Goal: Task Accomplishment & Management: Manage account settings

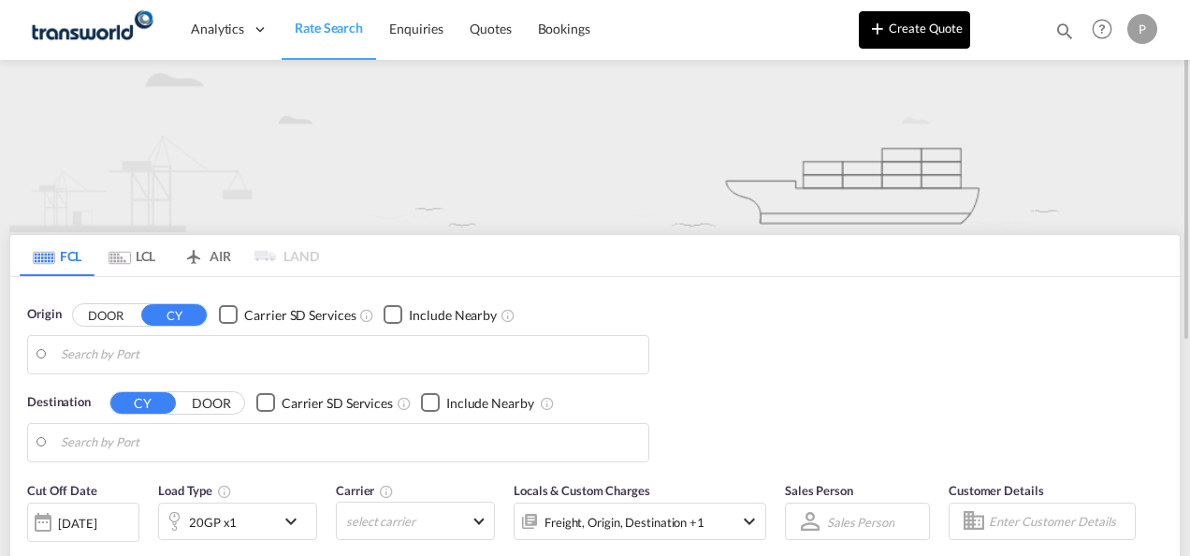
click at [911, 34] on button "Create Quote" at bounding box center [914, 29] width 111 height 37
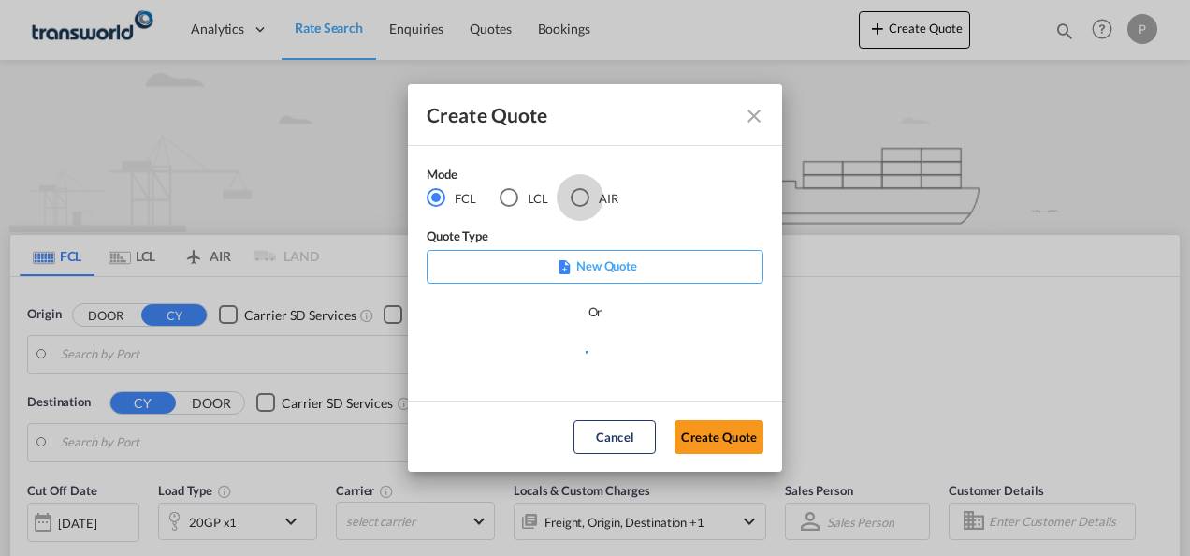
click at [581, 196] on div "AIR" at bounding box center [580, 197] width 19 height 19
click at [722, 435] on button "Create Quote" at bounding box center [718, 437] width 89 height 34
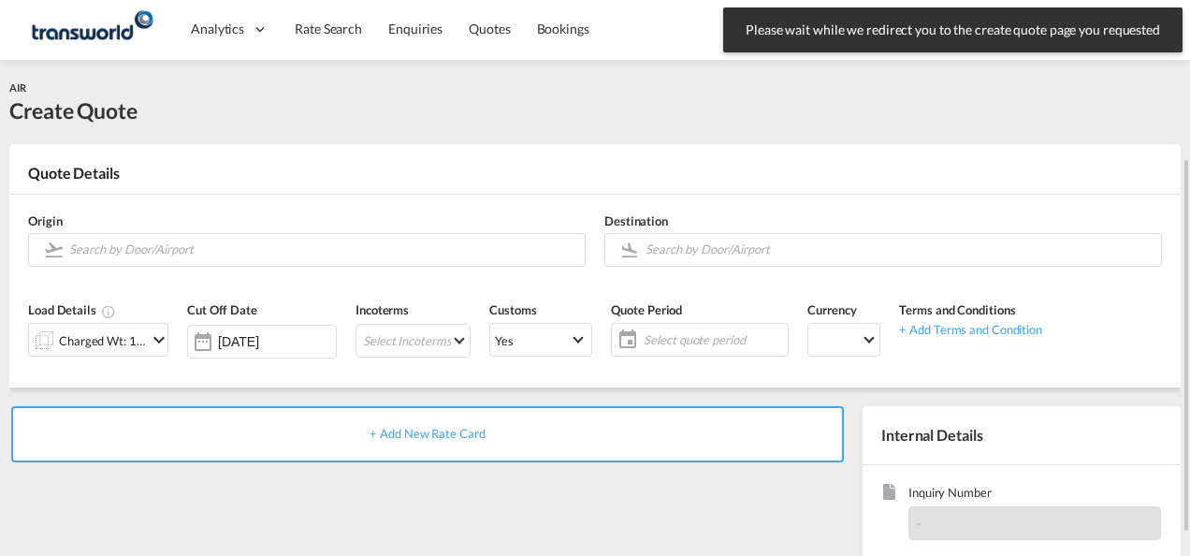
scroll to position [94, 0]
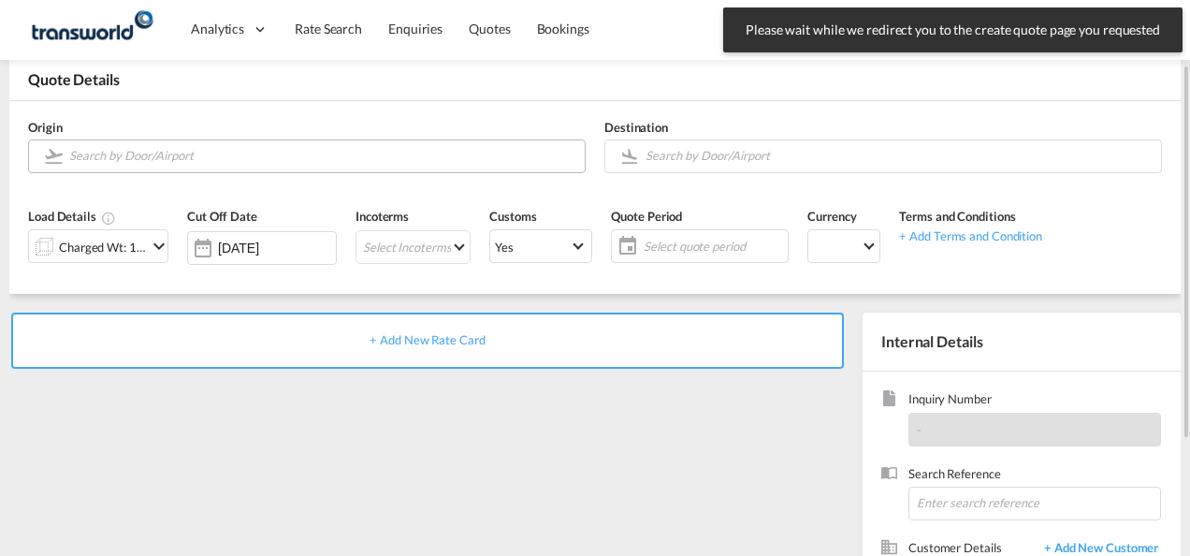
click at [201, 160] on input "Search by Door/Airport" at bounding box center [322, 155] width 506 height 33
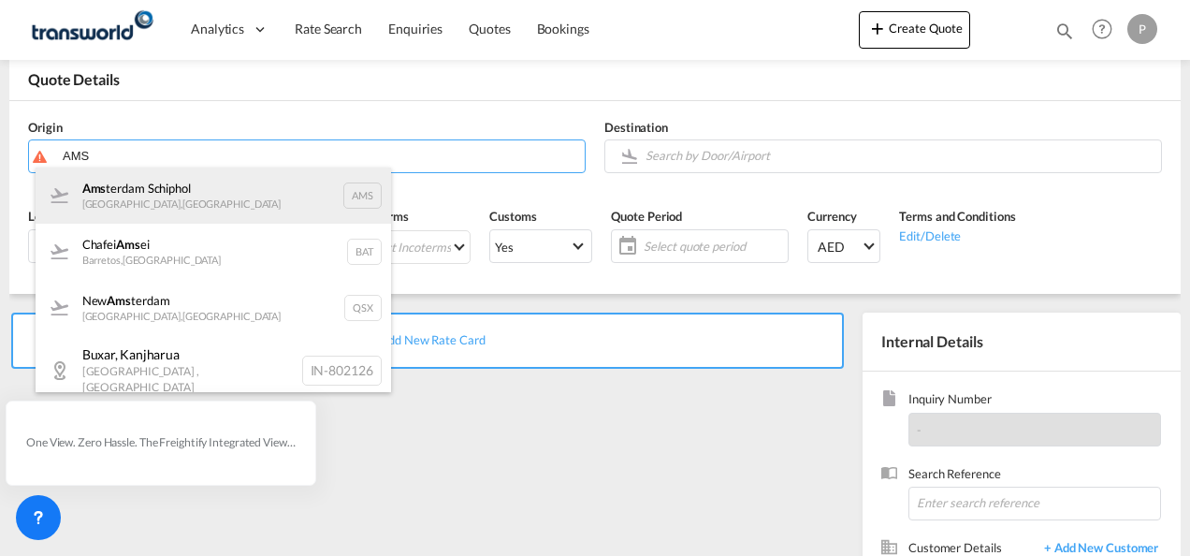
click at [161, 206] on div "Ams terdam Schiphol [GEOGRAPHIC_DATA] , [GEOGRAPHIC_DATA] AMS" at bounding box center [213, 195] width 355 height 56
type input "Amsterdam Schiphol, [GEOGRAPHIC_DATA], AMS"
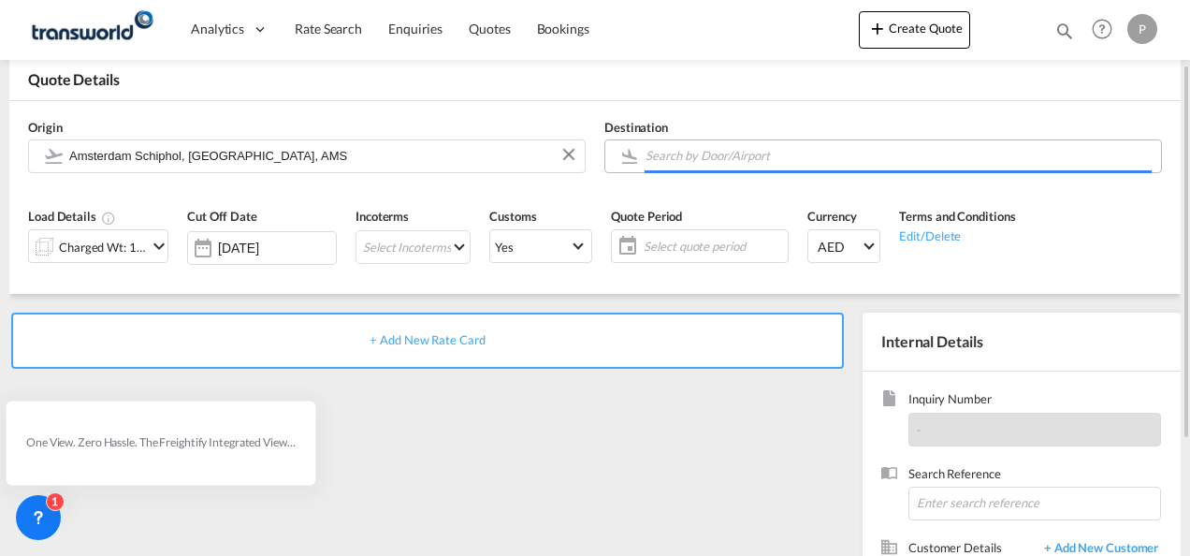
click at [708, 160] on input "Search by Door/Airport" at bounding box center [898, 155] width 506 height 33
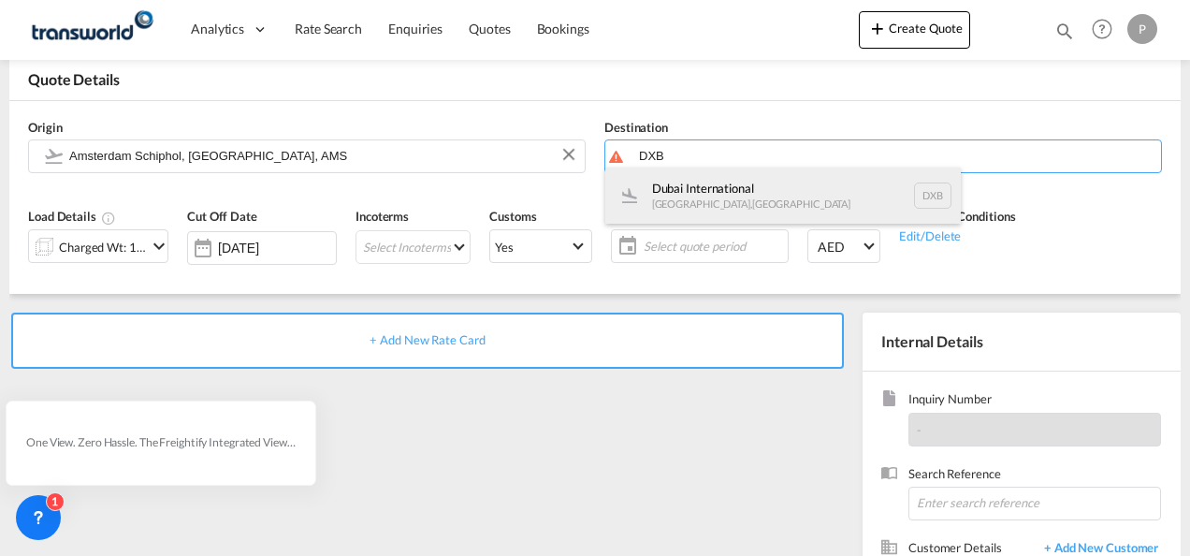
click at [703, 188] on div "Dubai International [GEOGRAPHIC_DATA] , [GEOGRAPHIC_DATA] DXB" at bounding box center [782, 195] width 355 height 56
click at [703, 188] on body "Analytics Dashboard Rate Search Enquiries Quotes Bookings" at bounding box center [595, 278] width 1190 height 556
type input "Dubai International, [GEOGRAPHIC_DATA], DXB"
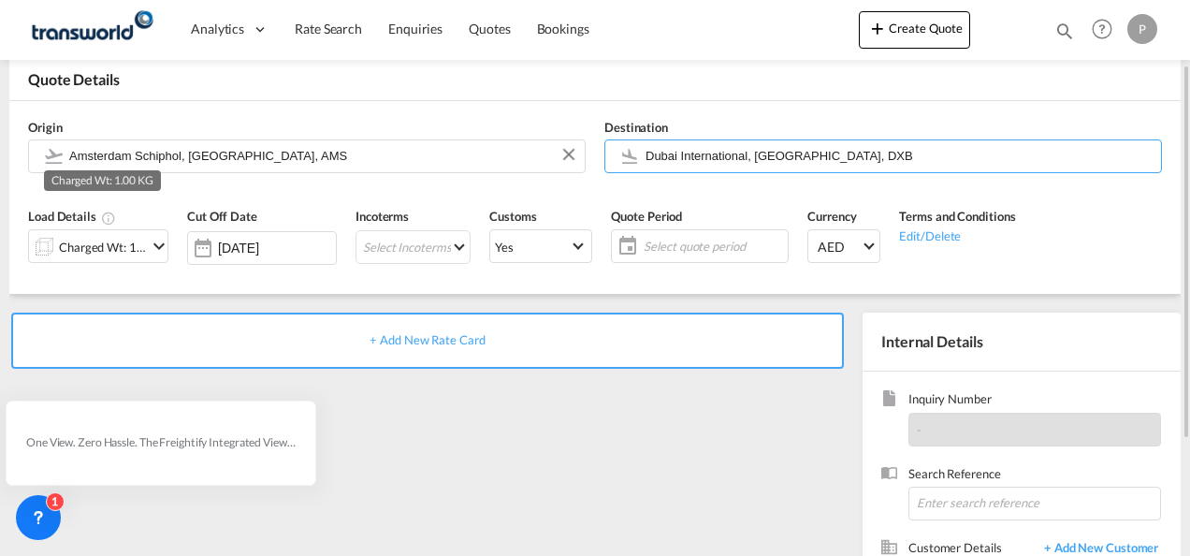
click at [125, 243] on div "Charged Wt: 1.00 KG" at bounding box center [103, 247] width 88 height 26
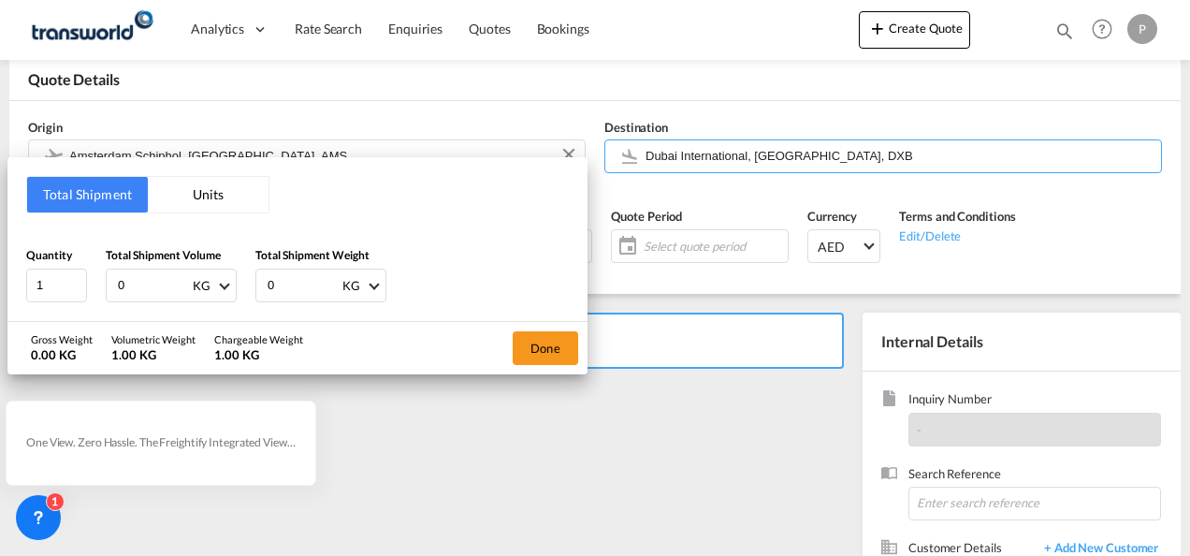
drag, startPoint x: 158, startPoint y: 287, endPoint x: -4, endPoint y: 190, distance: 188.8
click at [0, 190] on html "Analytics Dashboard Rate Search Enquiries Quotes Bookings Analytics" at bounding box center [595, 278] width 1190 height 556
type input "870"
click at [548, 348] on button "Done" at bounding box center [545, 348] width 65 height 34
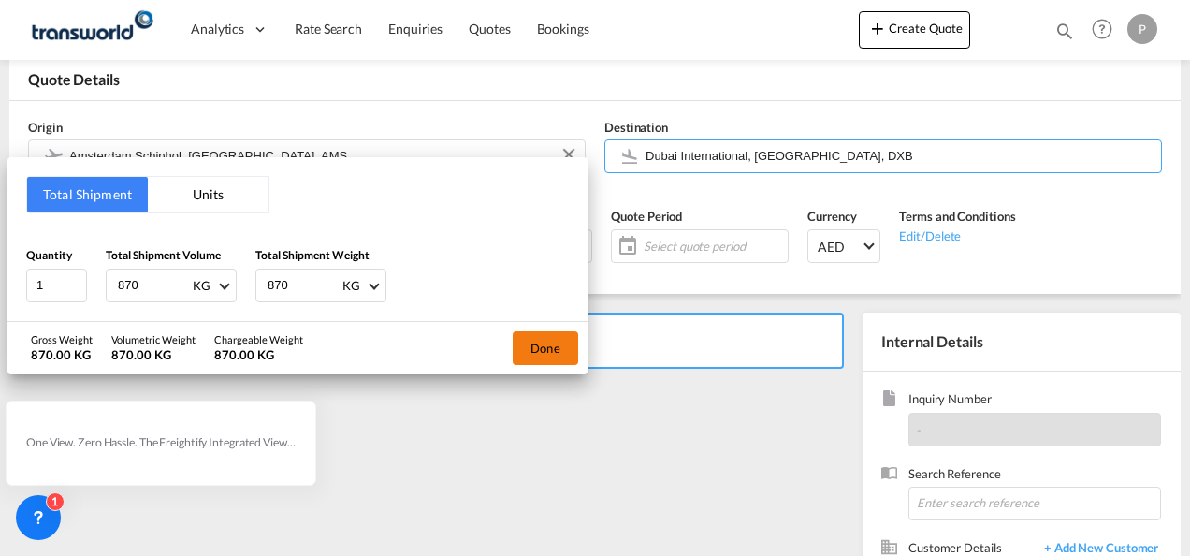
click at [548, 348] on div "+ Add New Rate Card" at bounding box center [427, 340] width 833 height 56
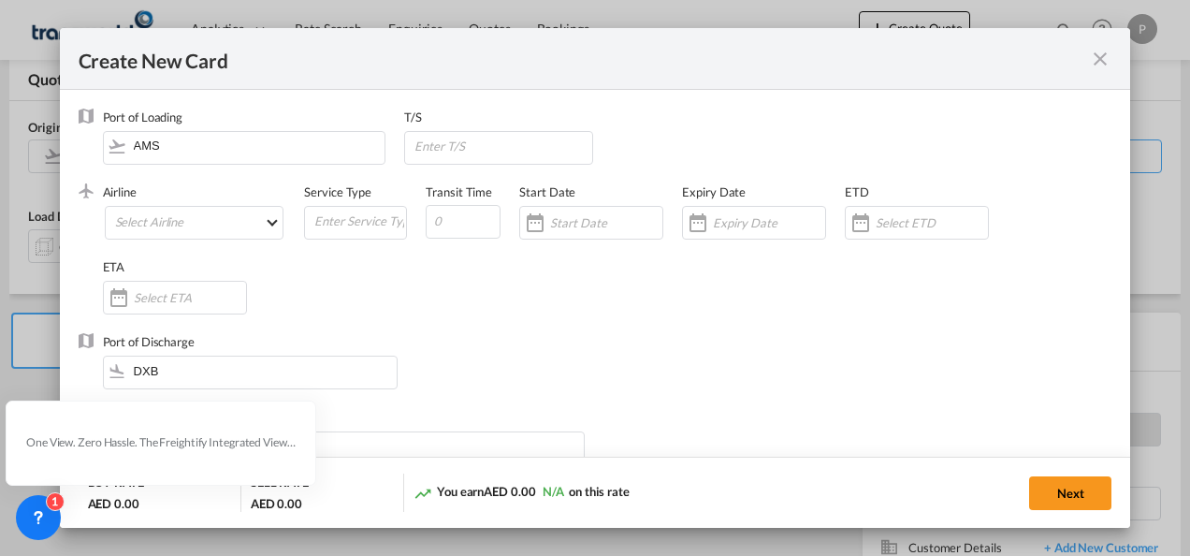
click at [1104, 64] on md-icon "icon-close fg-AAA8AD m-0 pointer" at bounding box center [1100, 59] width 22 height 22
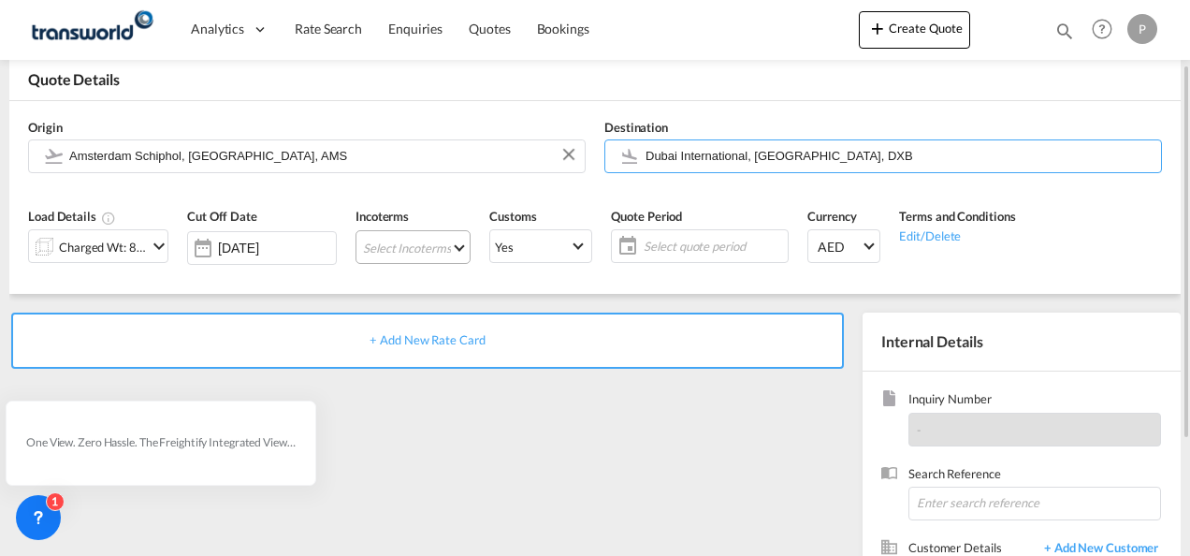
click at [391, 247] on md-select "Select Incoterms CIF - import Cost,Insurance and Freight CIF - export Cost,Insu…" at bounding box center [412, 247] width 115 height 34
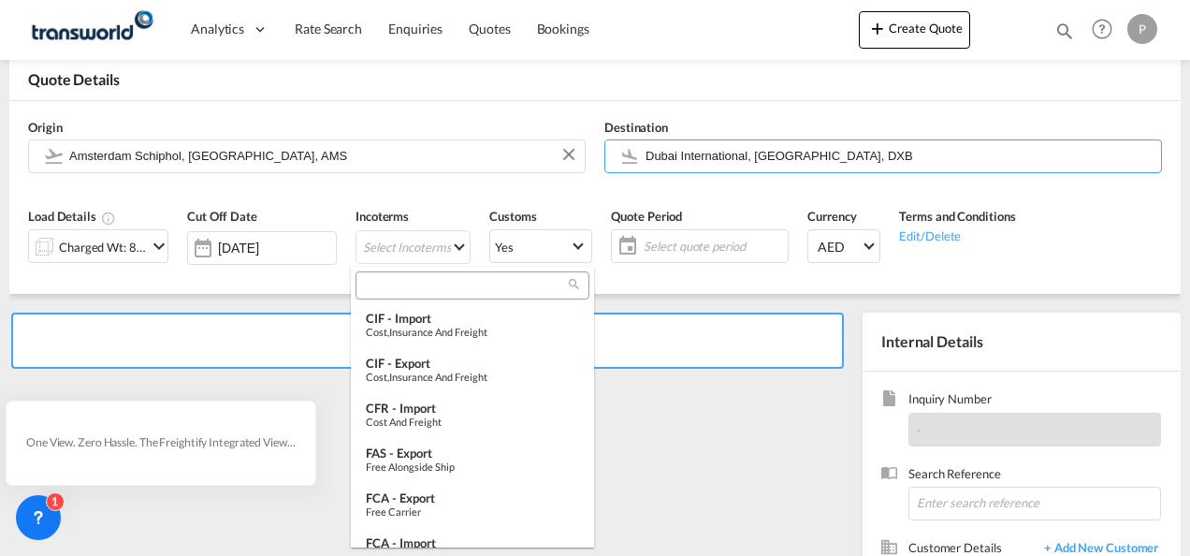
click at [422, 281] on input "search" at bounding box center [465, 285] width 208 height 17
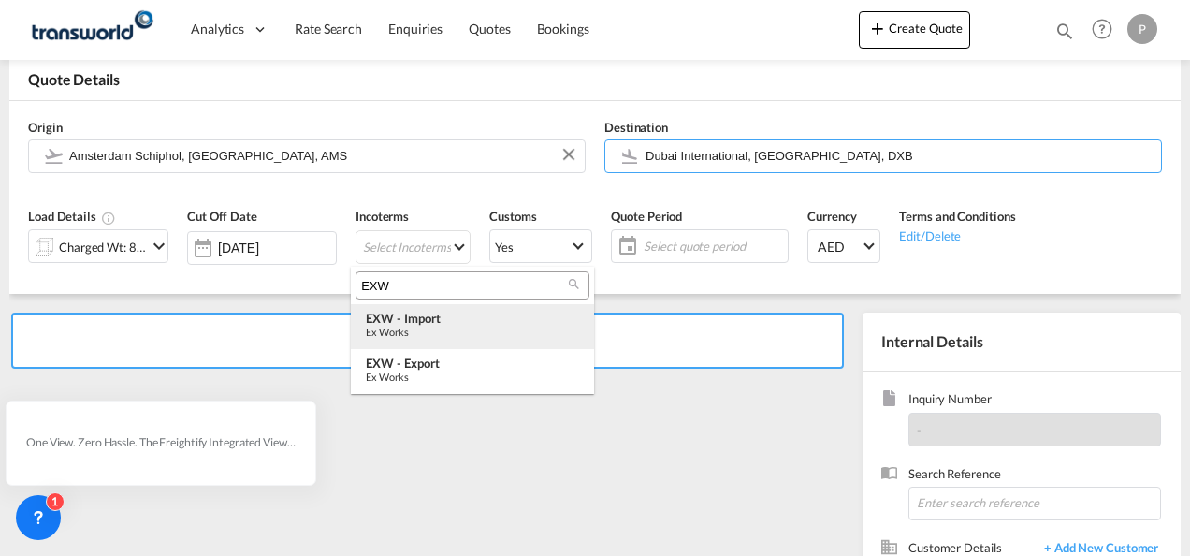
type input "EXW"
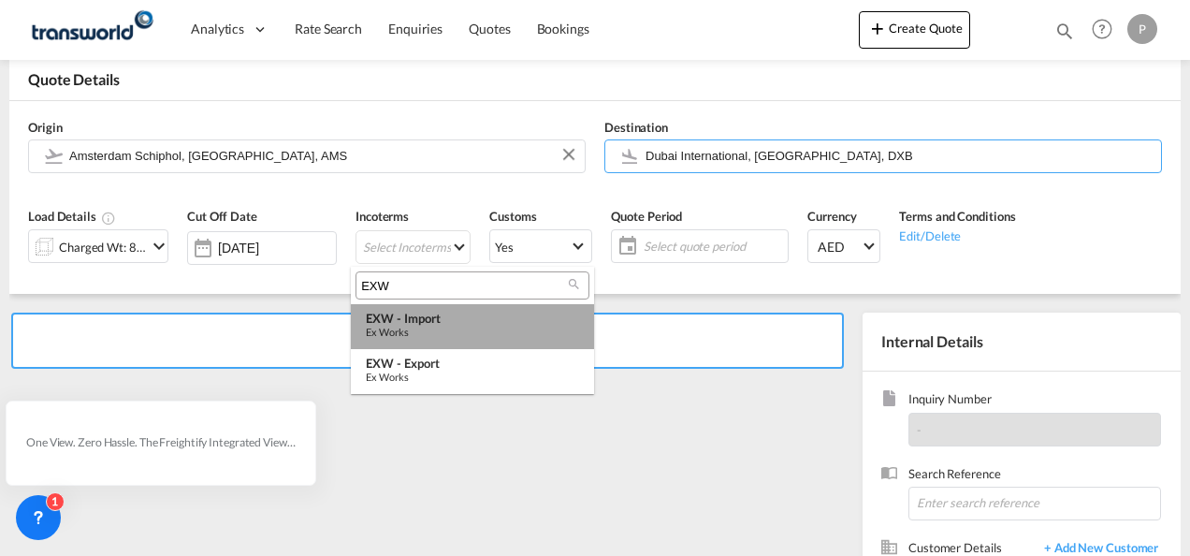
click at [440, 326] on div "Ex Works" at bounding box center [472, 332] width 213 height 12
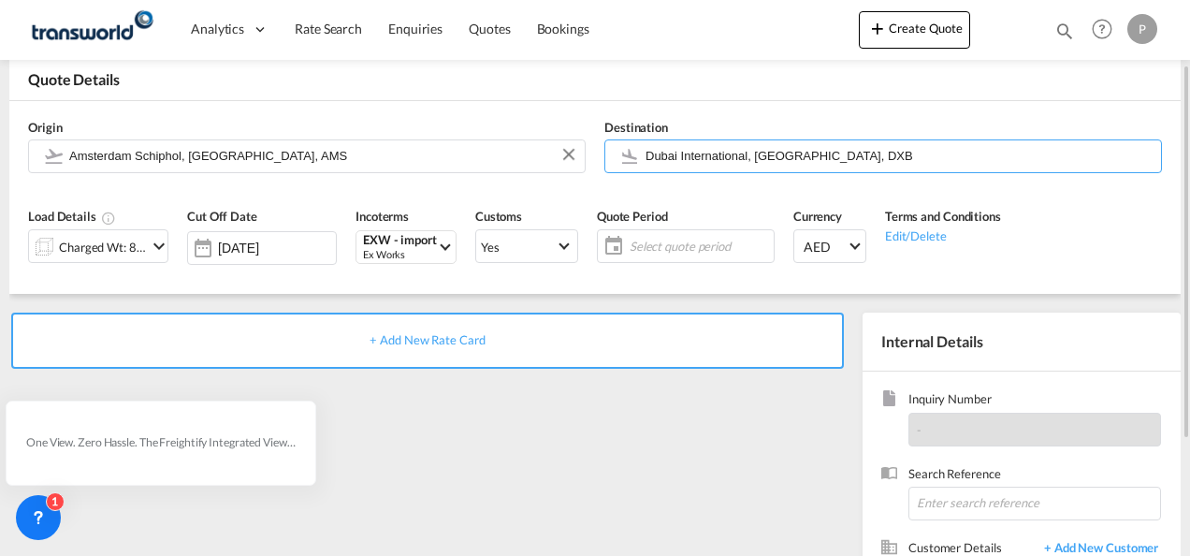
click at [674, 246] on span "Select quote period" at bounding box center [699, 246] width 139 height 17
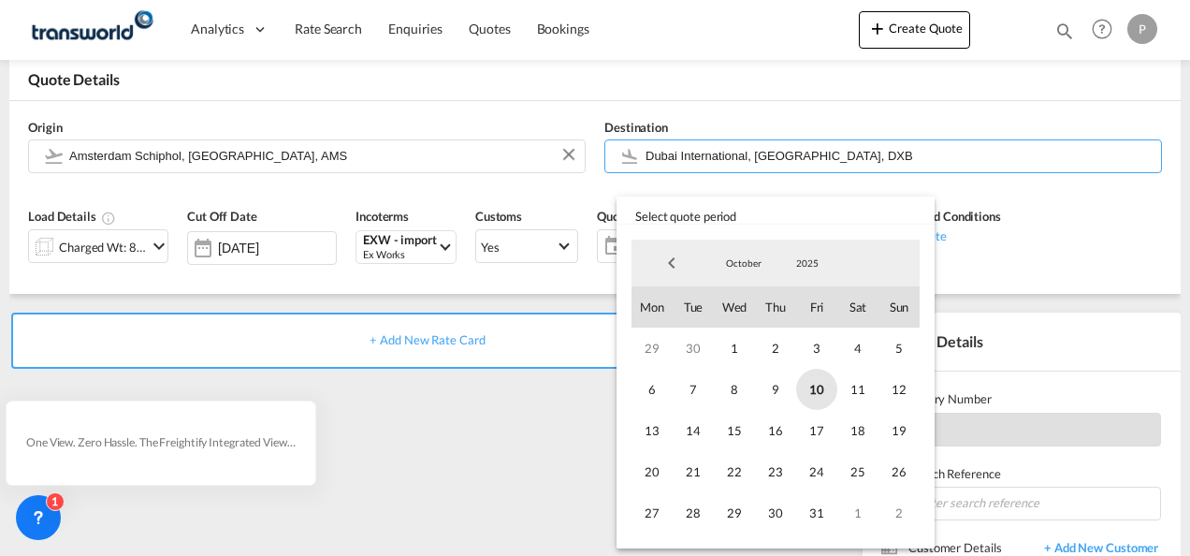
click at [823, 393] on span "10" at bounding box center [816, 389] width 41 height 41
click at [821, 514] on span "31" at bounding box center [816, 512] width 41 height 41
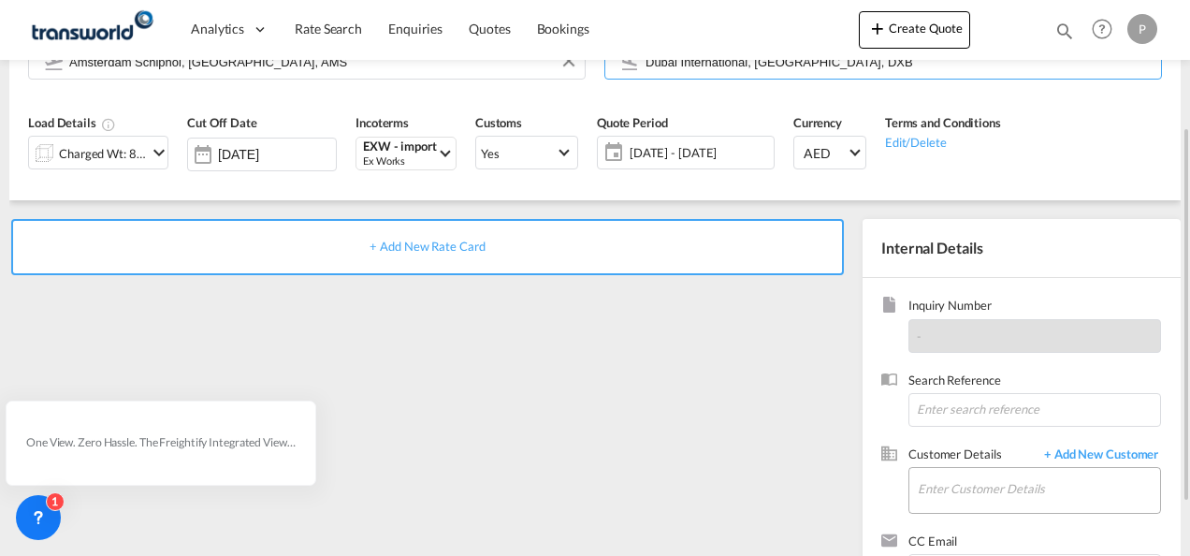
scroll to position [264, 0]
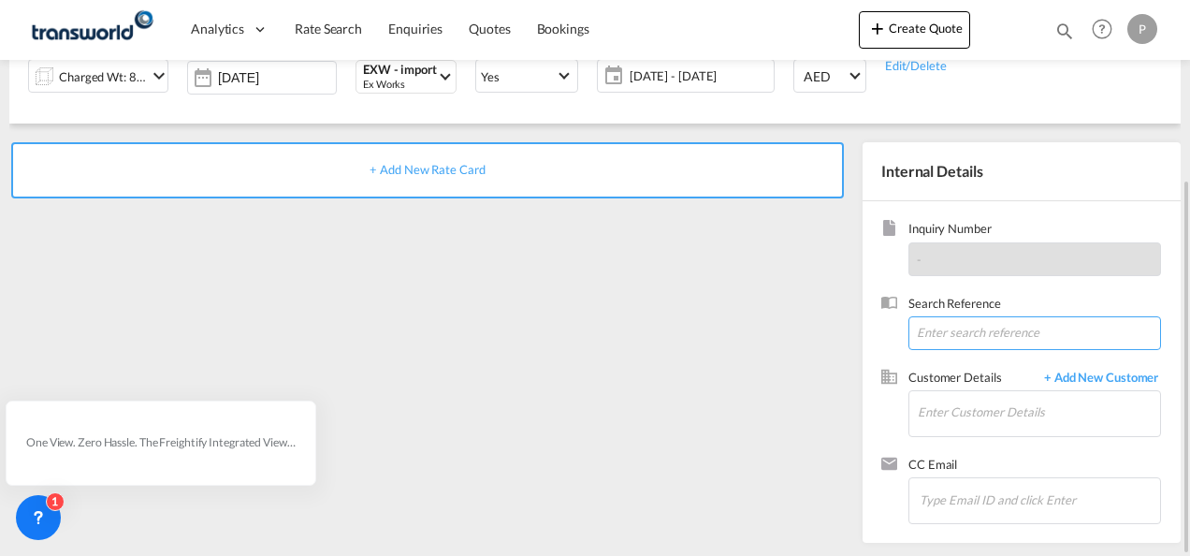
click at [952, 331] on input at bounding box center [1034, 333] width 253 height 34
click at [974, 334] on input at bounding box center [1034, 333] width 253 height 34
paste input "15222690"
type input "15222690"
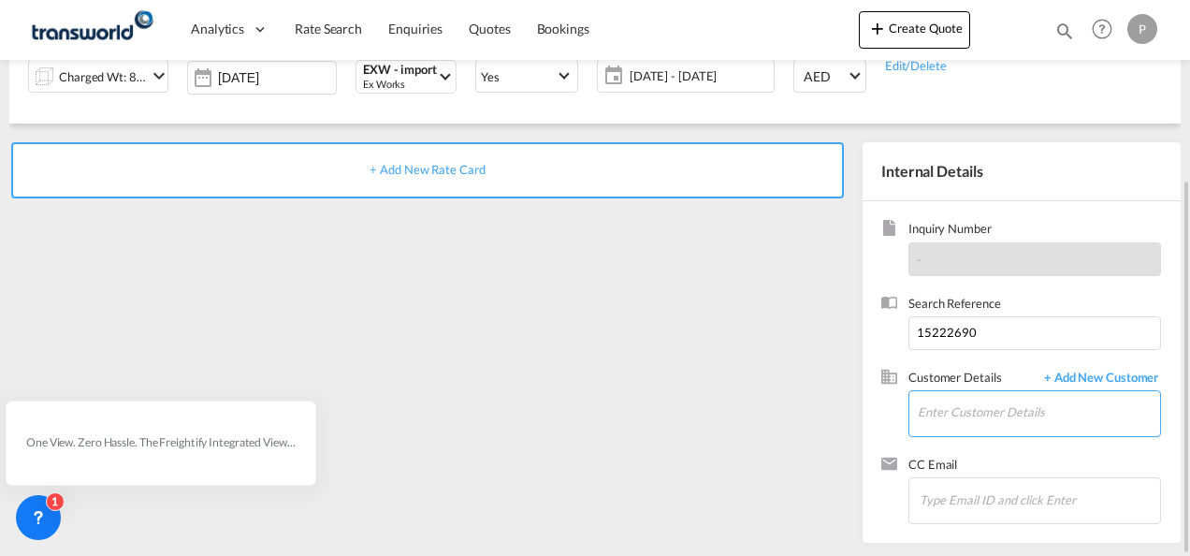
click at [953, 417] on input "Enter Customer Details" at bounding box center [1039, 412] width 242 height 42
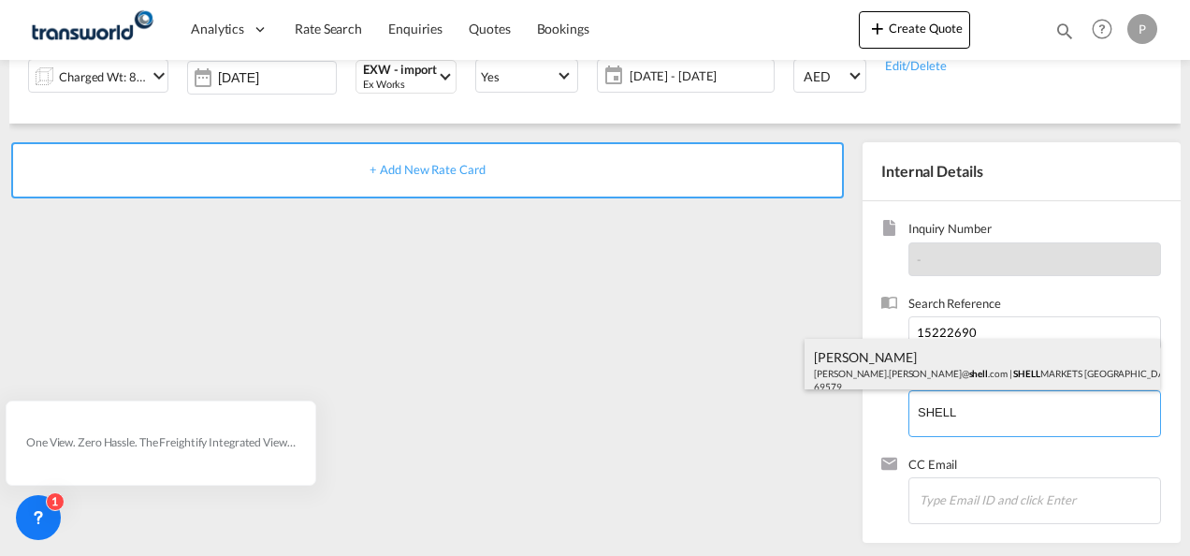
click at [915, 359] on div "[PERSON_NAME] [PERSON_NAME].[PERSON_NAME]@ shell .com | SHELL MARKETS [GEOGRAPH…" at bounding box center [981, 371] width 355 height 64
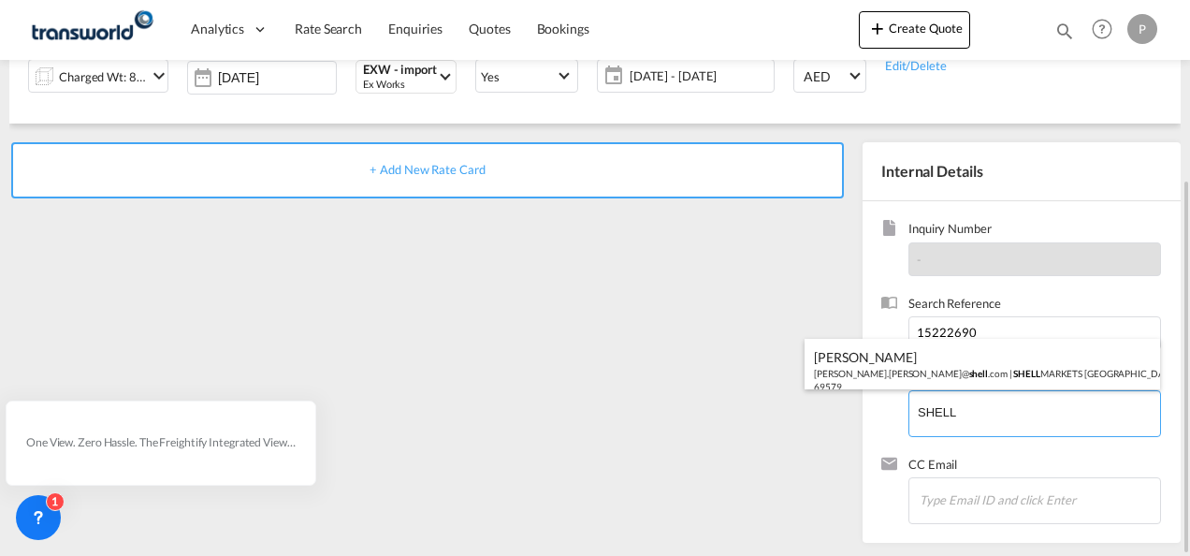
type input "SHELL MARKETS [GEOGRAPHIC_DATA] , [PERSON_NAME], [PERSON_NAME][EMAIL_ADDRESS][P…"
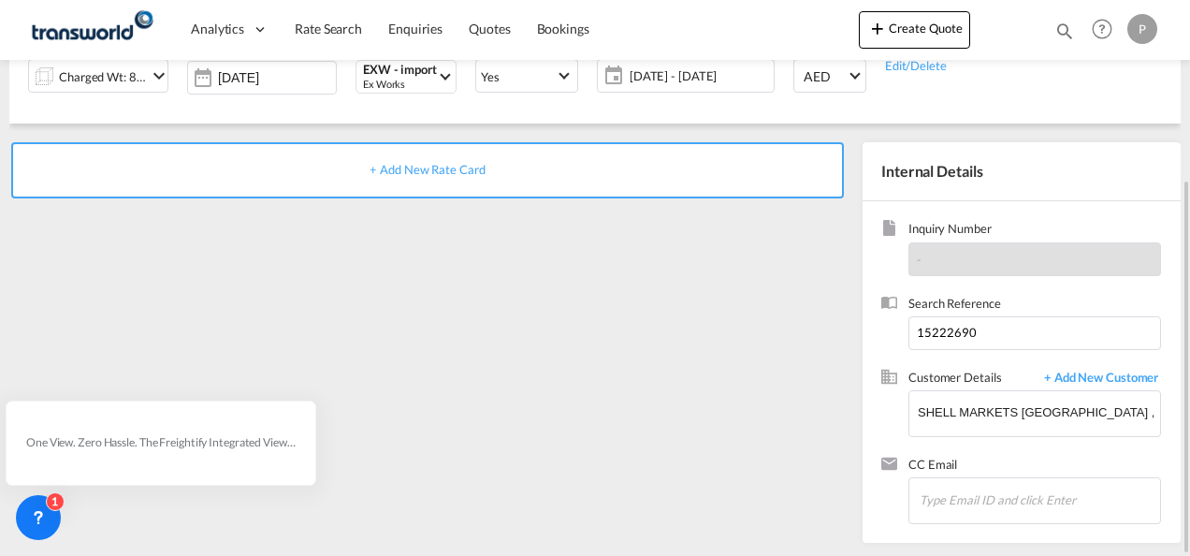
click at [421, 165] on span "+ Add New Rate Card" at bounding box center [426, 169] width 115 height 15
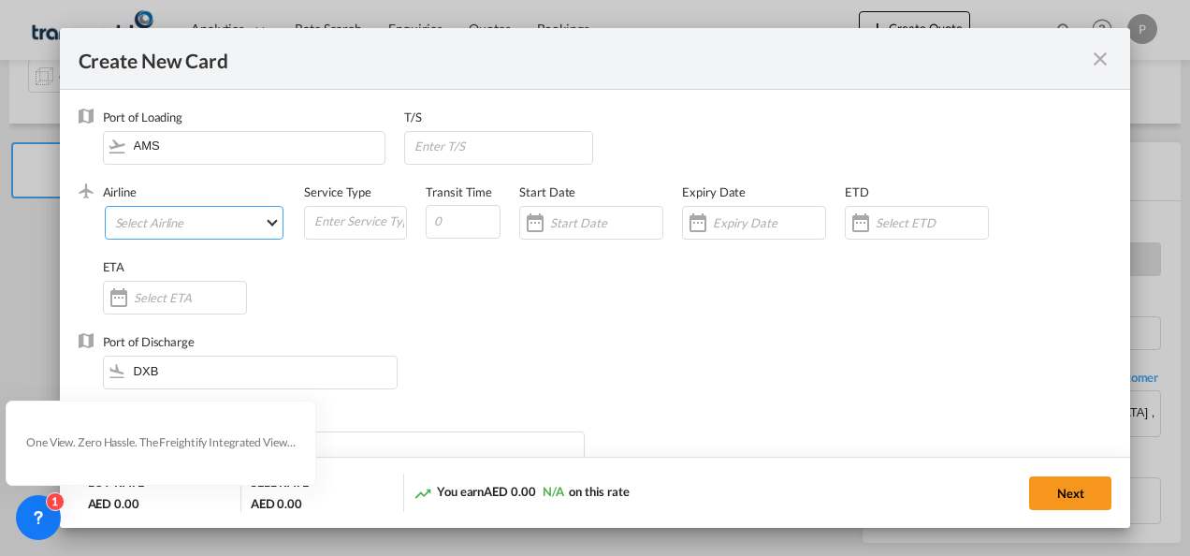
click at [210, 216] on md-select "Select Airline AIR EXPRESS S.A. (1166- / -) CMA CGM Air Cargo (1140-2C / -) DDW…" at bounding box center [195, 223] width 180 height 34
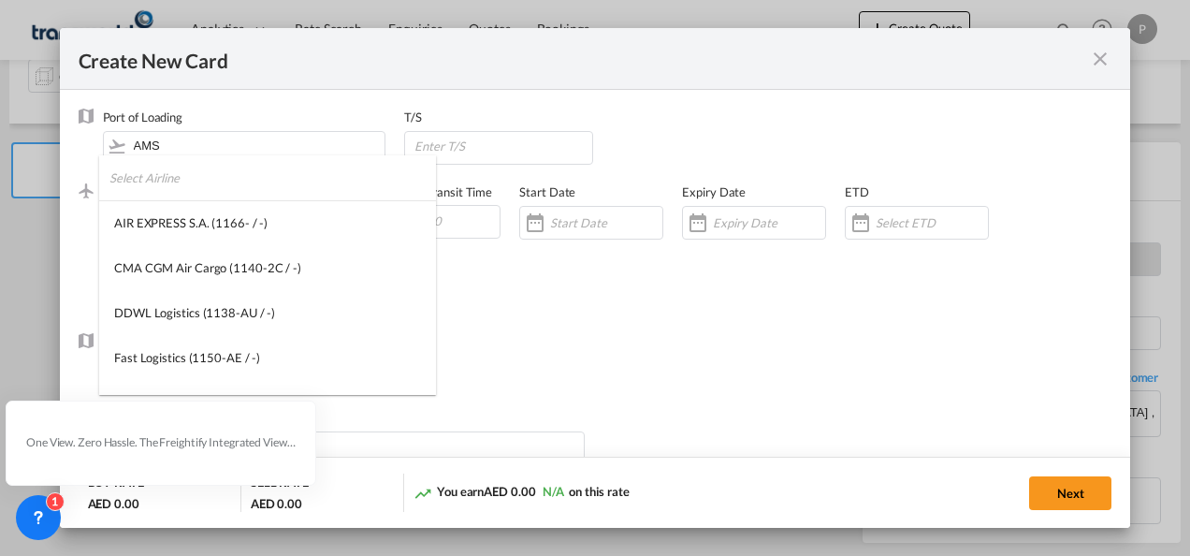
click at [230, 191] on input "search" at bounding box center [272, 177] width 326 height 45
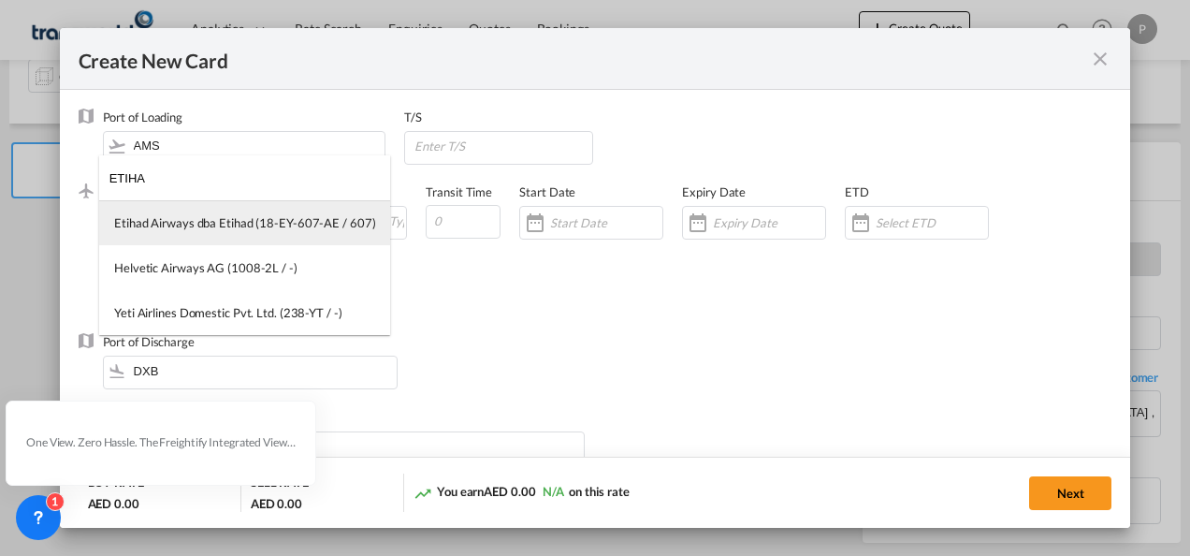
type input "ETIHA"
click at [299, 230] on md-content "ETIHA Etihad Airways dba Etihad (18-EY-607-AE / 607) Helvetic Airways AG (1008-…" at bounding box center [244, 245] width 291 height 180
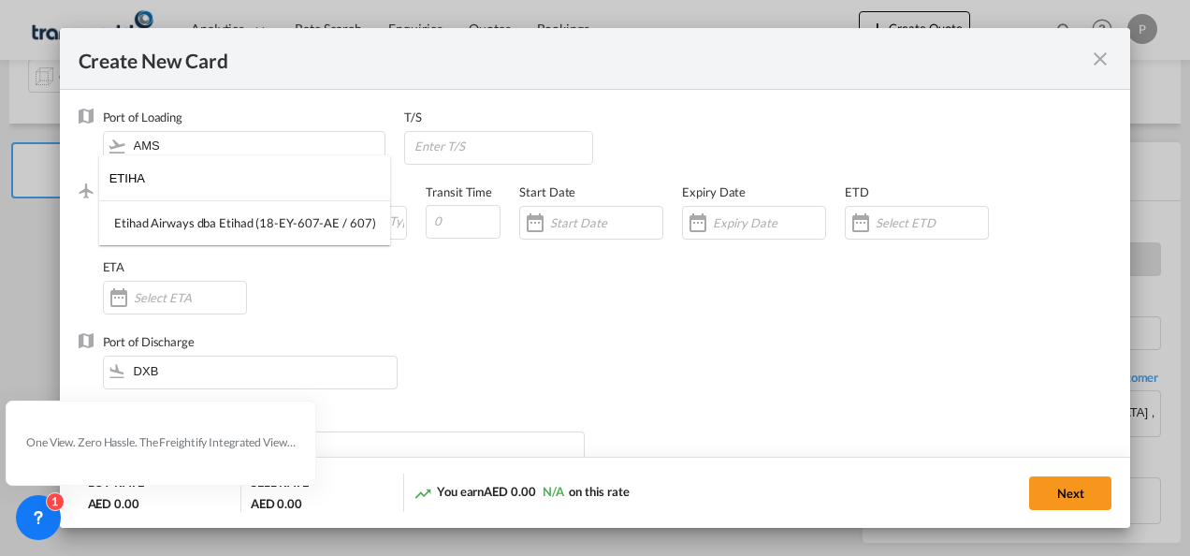
click at [745, 221] on md-backdrop at bounding box center [595, 278] width 1190 height 556
click at [707, 226] on div "Create New Card ..." at bounding box center [698, 222] width 30 height 37
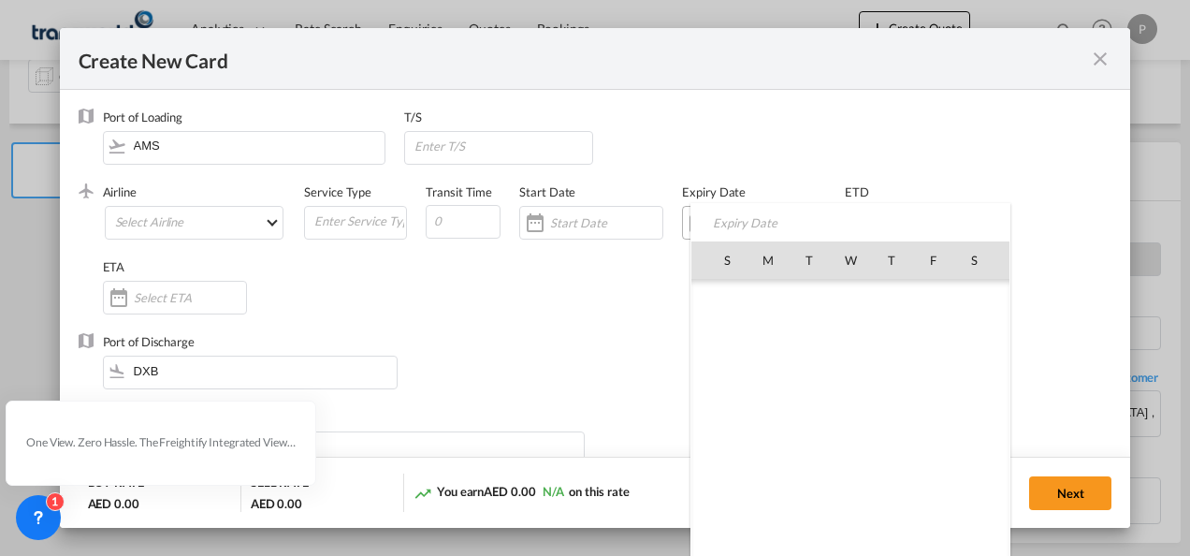
scroll to position [433563, 0]
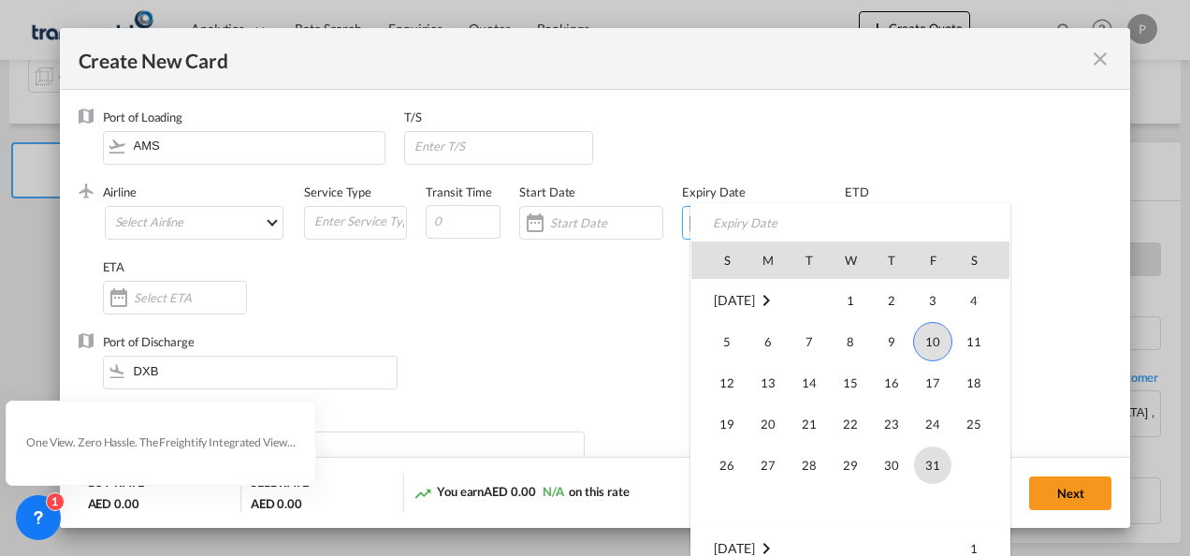
click at [924, 462] on span "31" at bounding box center [932, 464] width 37 height 37
type input "[DATE]"
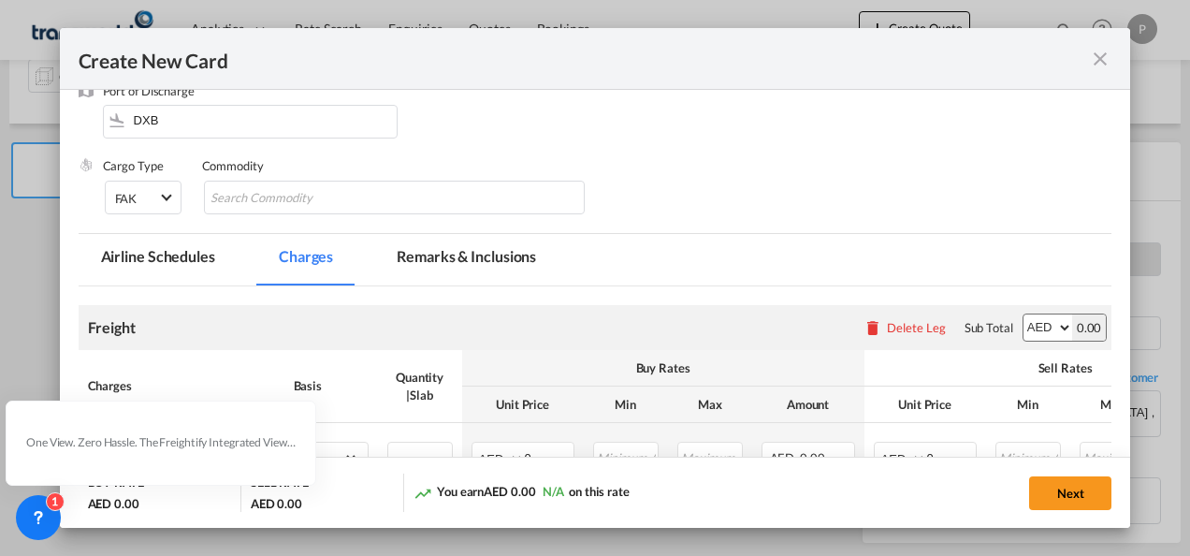
scroll to position [281, 0]
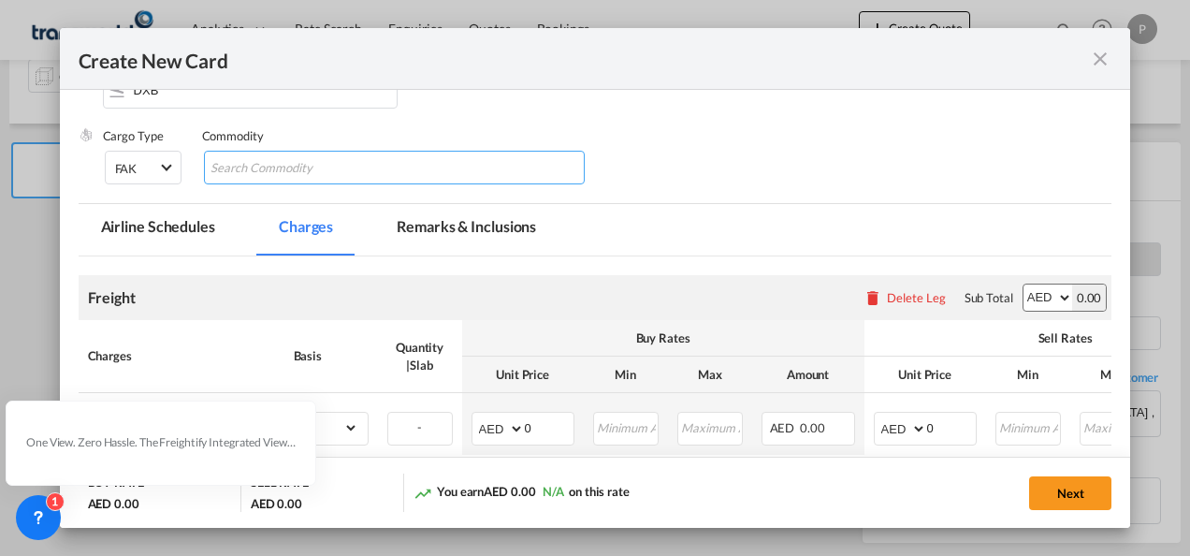
click at [311, 179] on input "Chips input." at bounding box center [295, 168] width 171 height 30
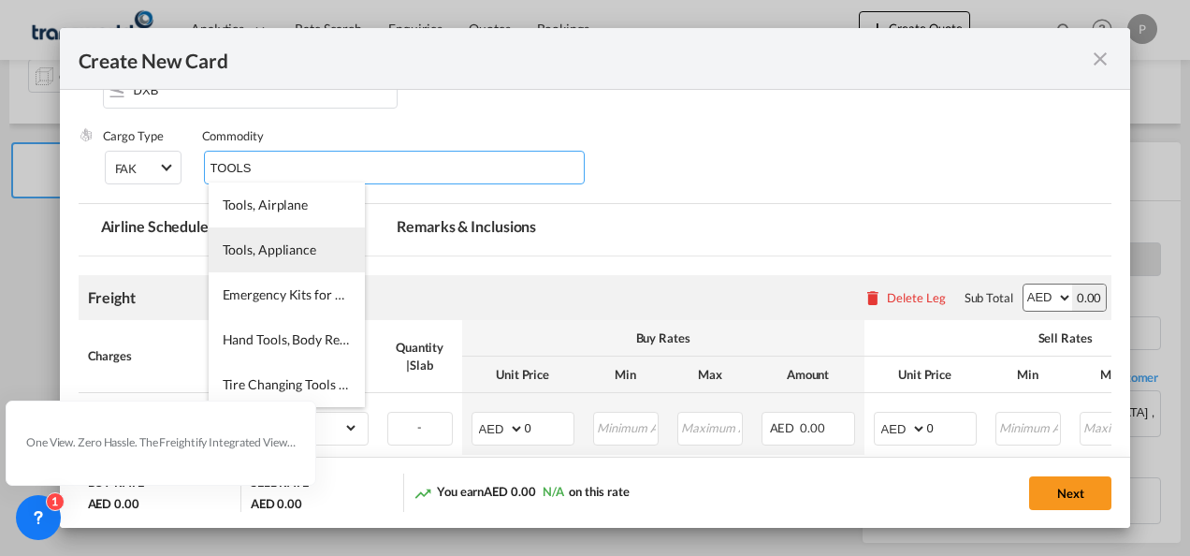
type input "TOOLS"
click at [297, 247] on span "Tools, Appliance" at bounding box center [270, 249] width 94 height 16
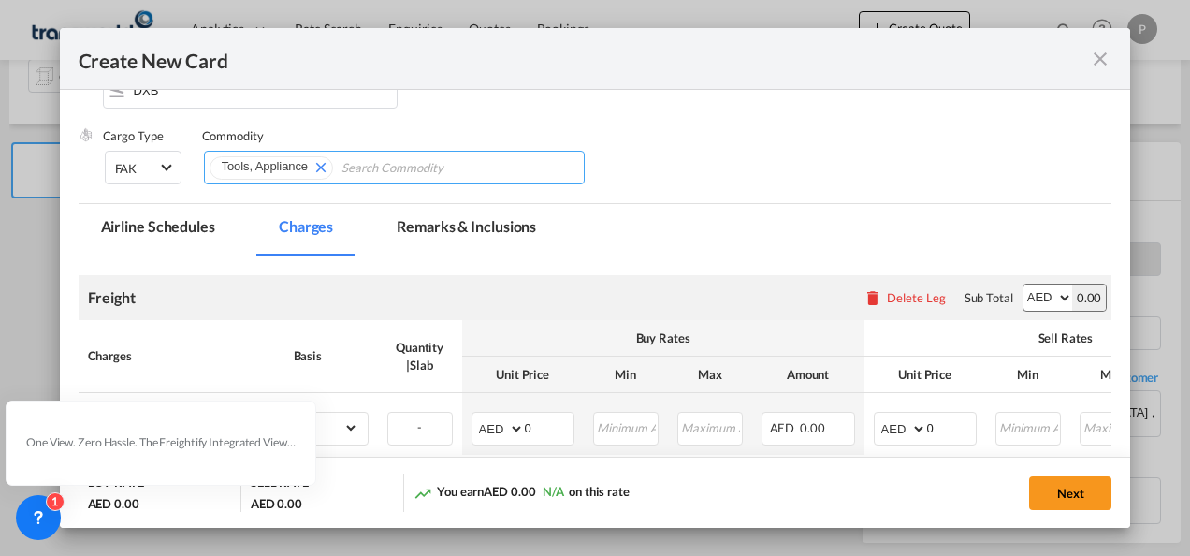
scroll to position [443, 0]
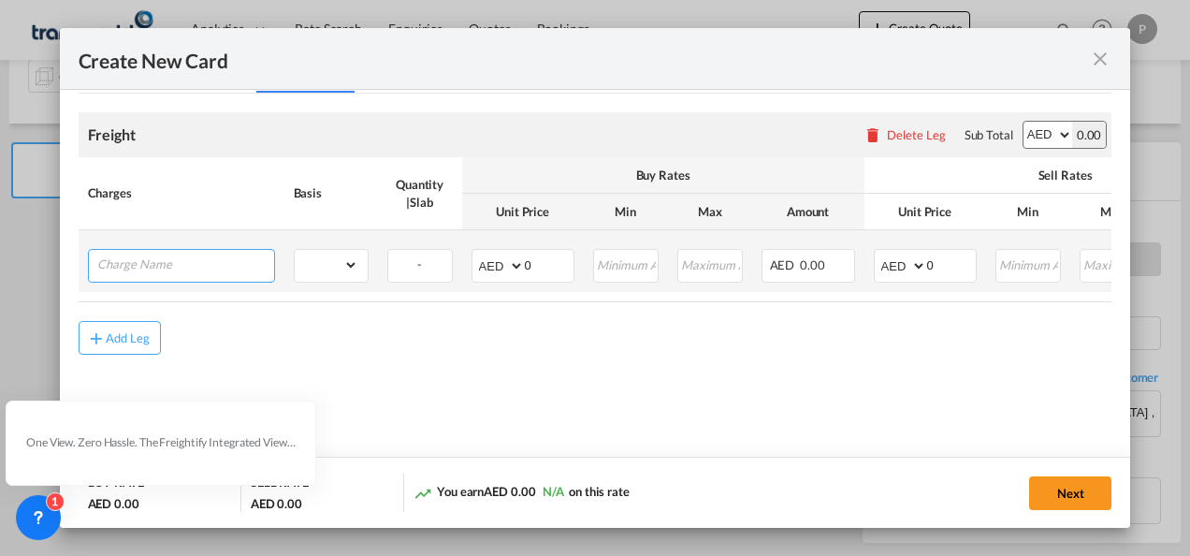
click at [162, 266] on input "Charge Name" at bounding box center [185, 264] width 177 height 28
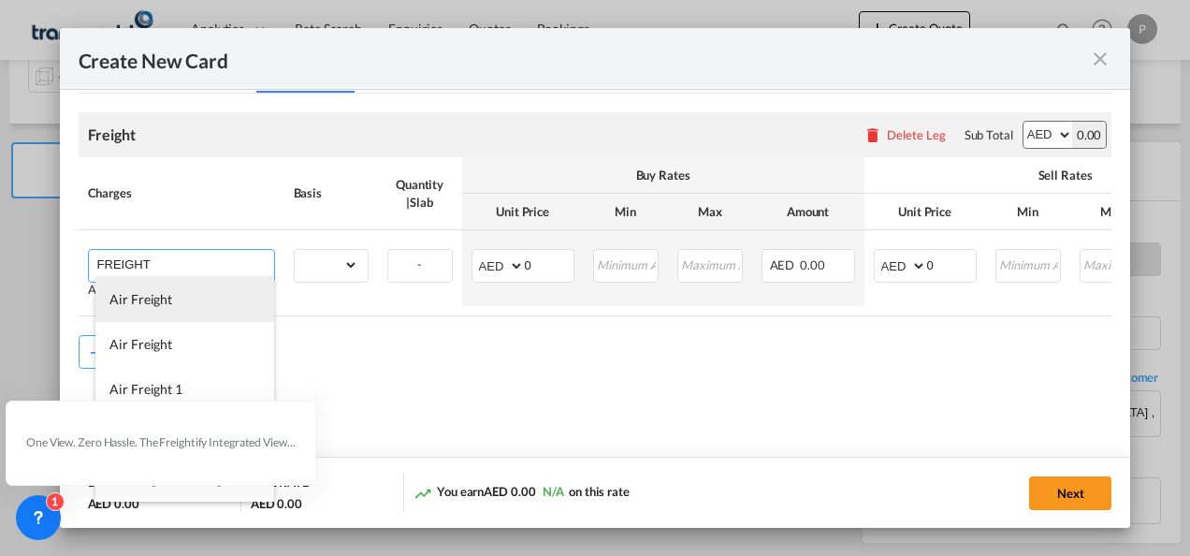
click at [155, 301] on span "Air Freight" at bounding box center [140, 299] width 63 height 16
type input "Air Freight"
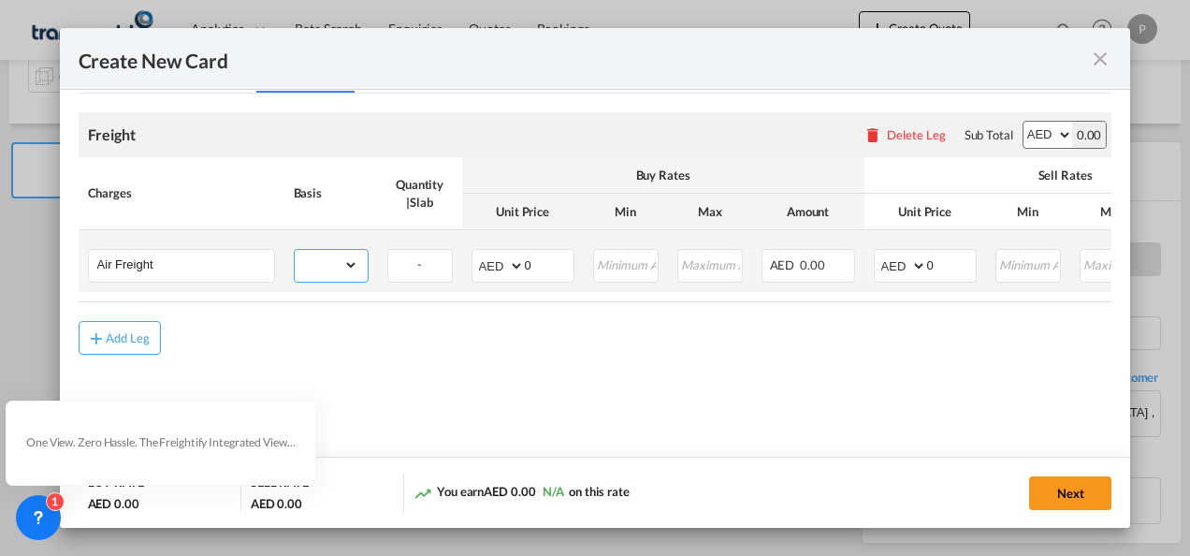
click at [352, 267] on select "gross_weight volumetric_weight per_shipment per_bl per_km % on air freight per_…" at bounding box center [327, 265] width 64 height 30
select select "per_shipment"
click at [295, 250] on select "gross_weight volumetric_weight per_shipment per_bl per_km % on air freight per_…" at bounding box center [327, 265] width 64 height 30
click at [543, 262] on input "0" at bounding box center [549, 264] width 49 height 28
type input "600"
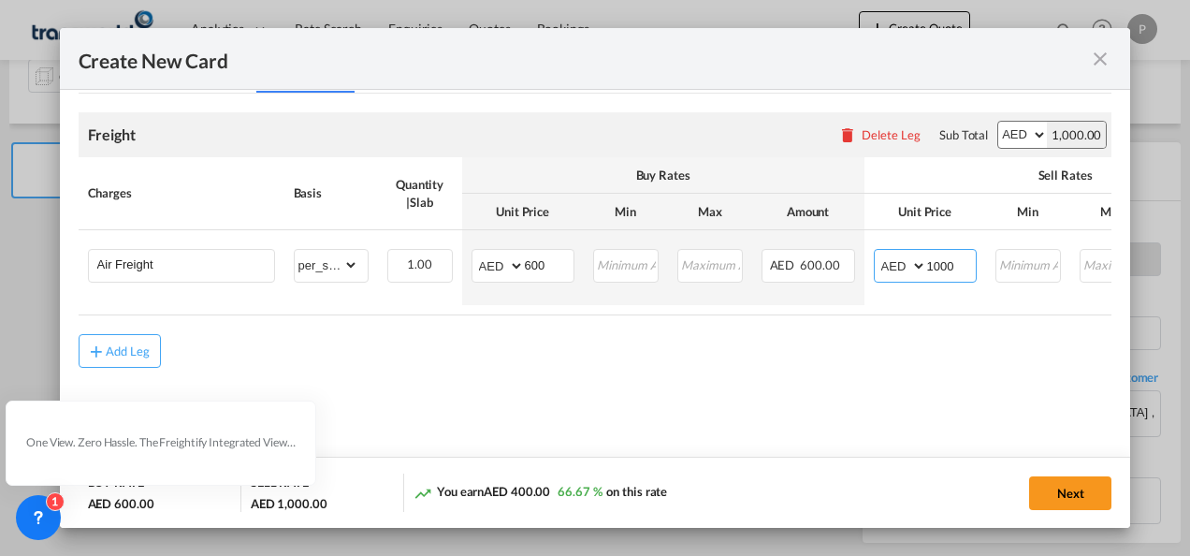
type input "1000"
click at [647, 382] on md-content "Freight Please enter leg name Leg Name Already Exists Delete Leg Sub Total AED …" at bounding box center [596, 267] width 1034 height 347
click at [1070, 495] on button "Next" at bounding box center [1070, 493] width 82 height 34
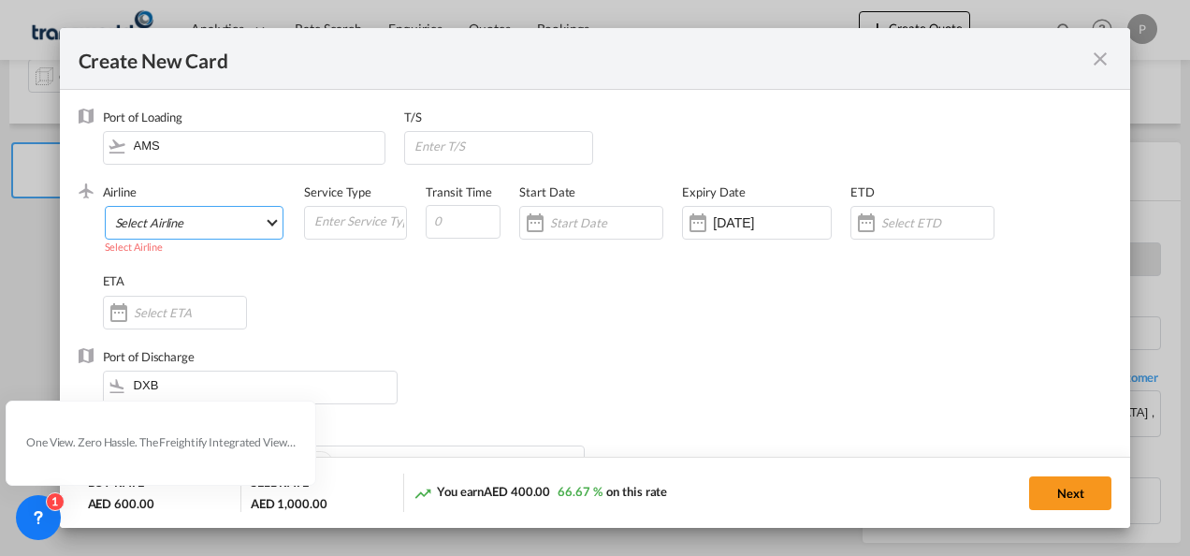
click at [186, 225] on md-select "Select Airline" at bounding box center [195, 223] width 180 height 34
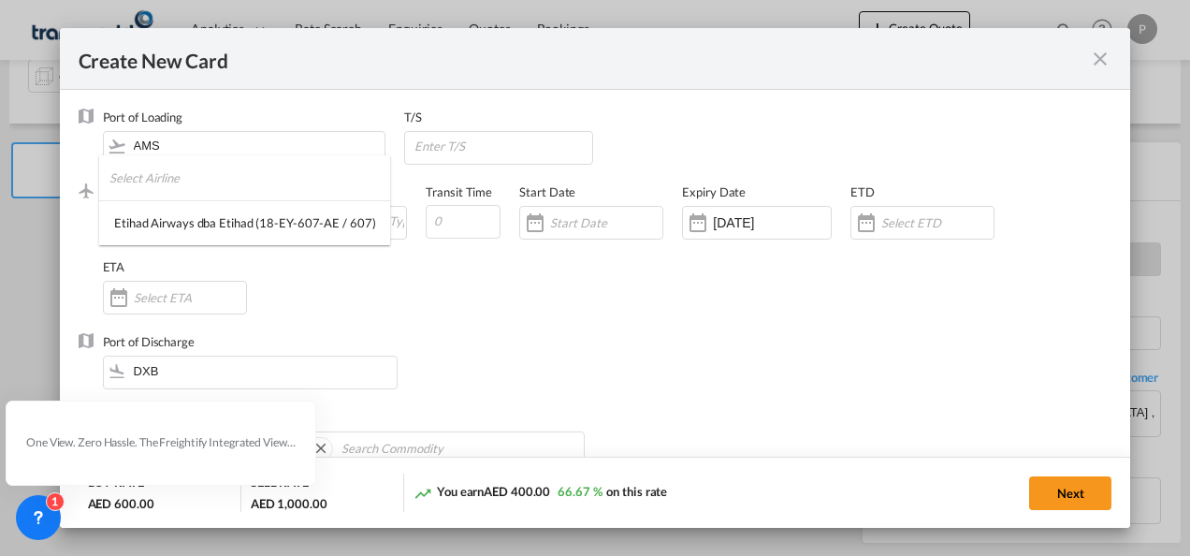
click at [206, 184] on input "search" at bounding box center [250, 177] width 282 height 45
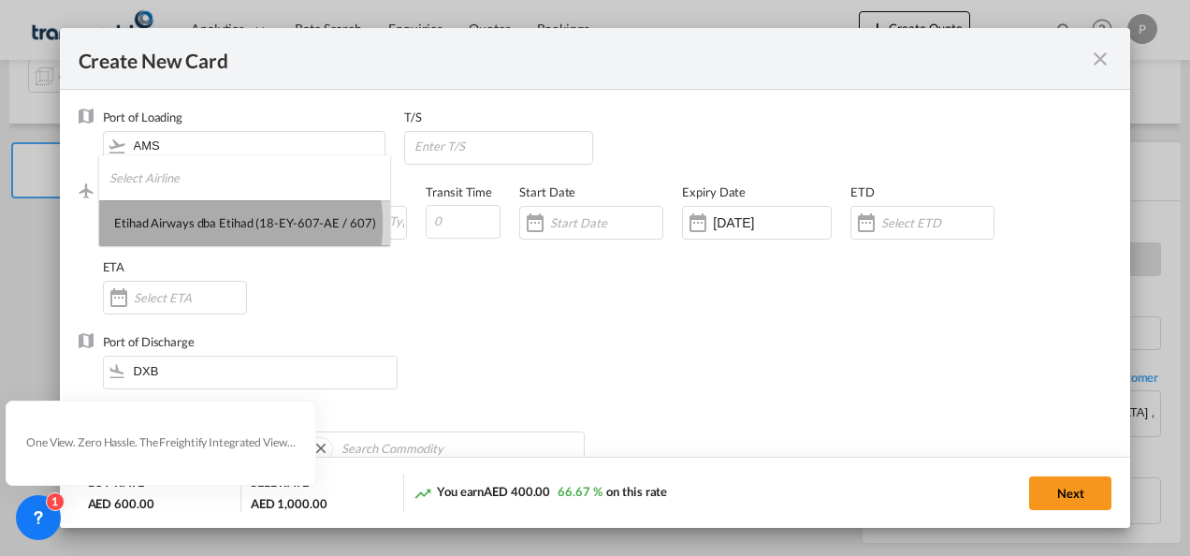
click at [218, 224] on div "Etihad Airways dba Etihad (18-EY-607-AE / 607)" at bounding box center [244, 222] width 261 height 17
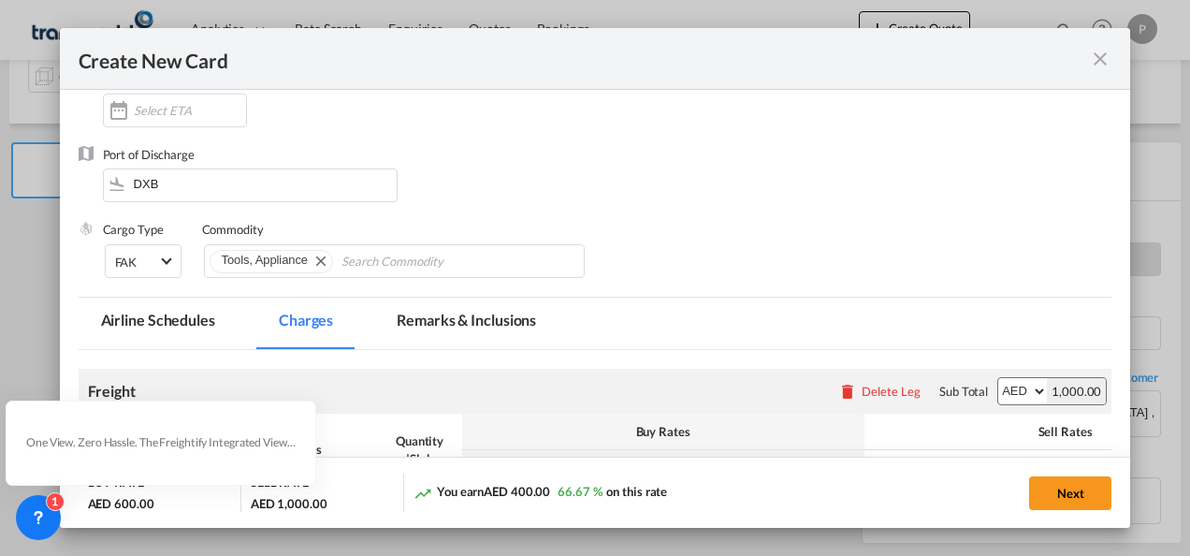
scroll to position [374, 0]
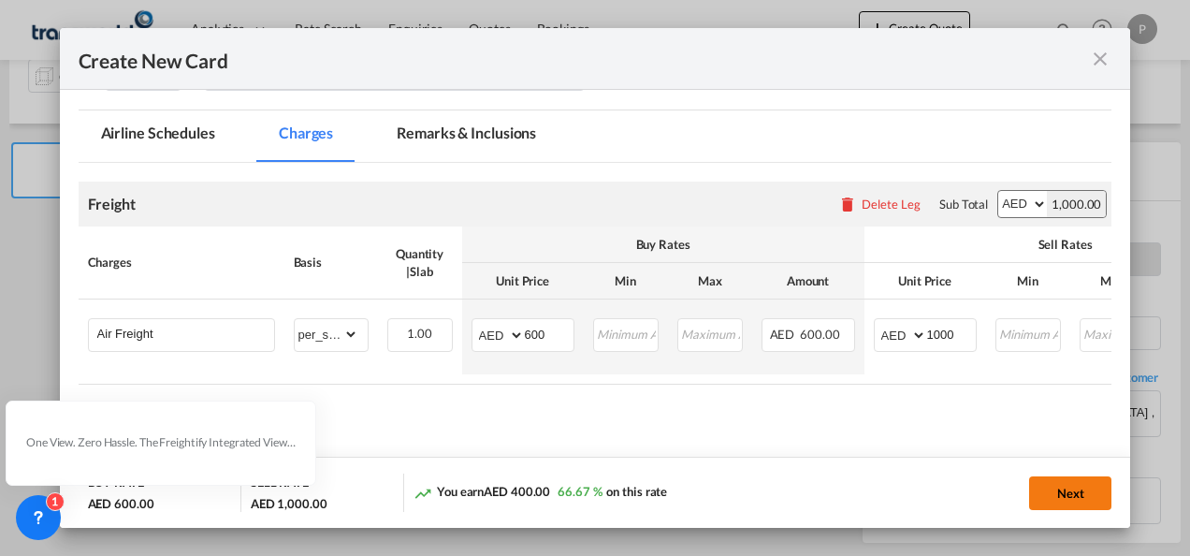
click at [1061, 490] on button "Next" at bounding box center [1070, 493] width 82 height 34
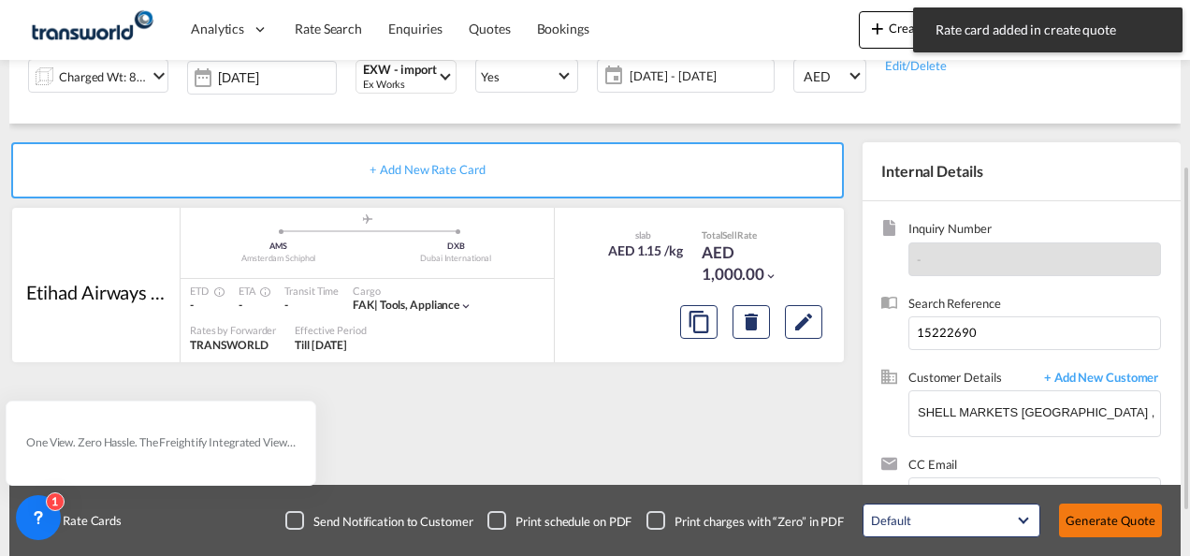
click at [1115, 522] on button "Generate Quote" at bounding box center [1110, 520] width 103 height 34
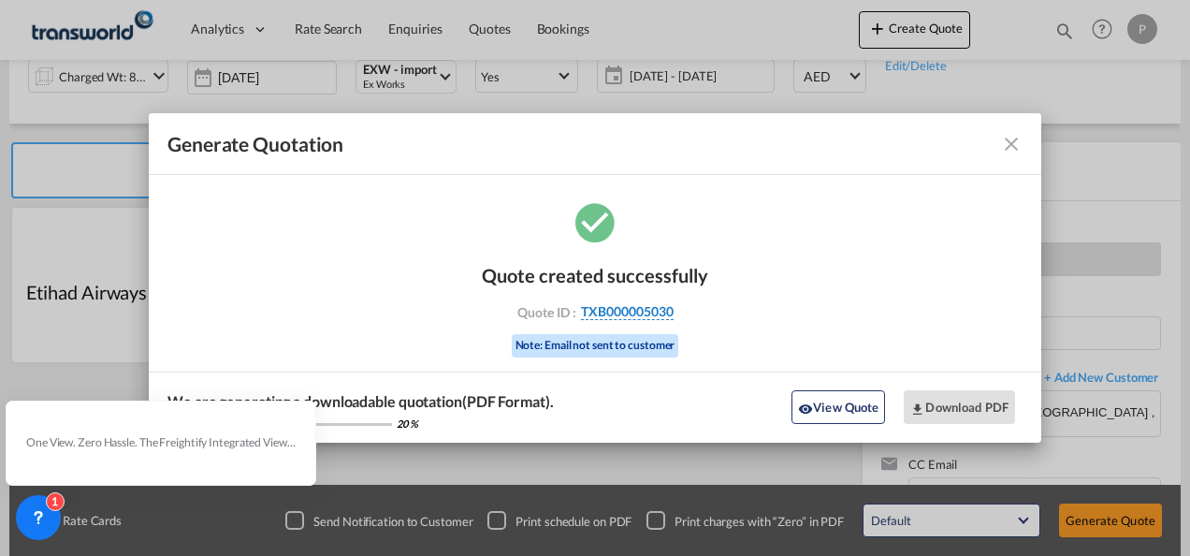
click at [632, 312] on span "TXB000005030" at bounding box center [627, 311] width 93 height 17
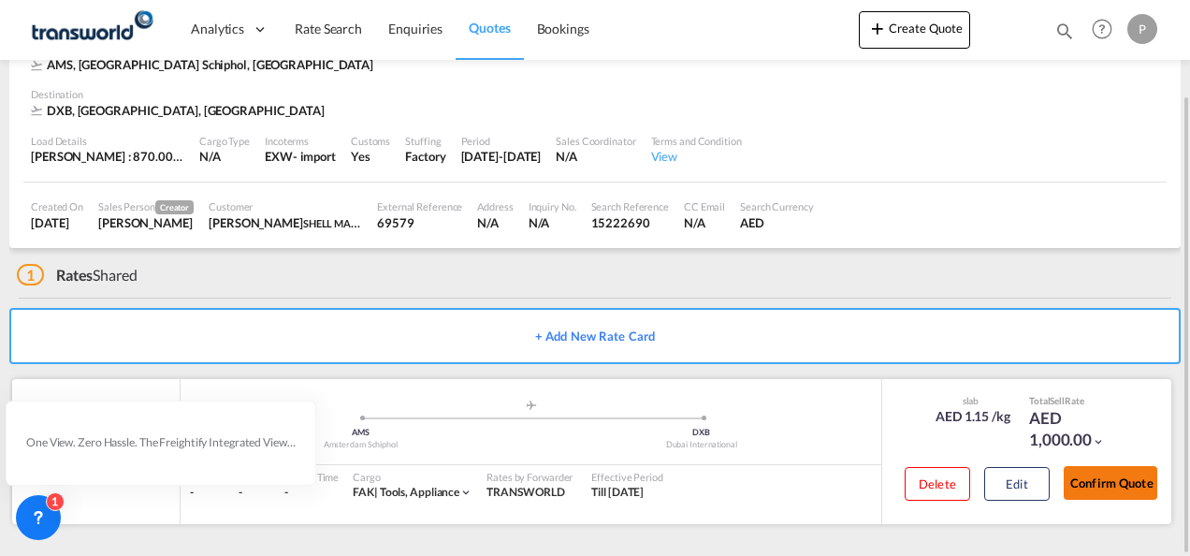
click at [1120, 484] on button "Confirm Quote" at bounding box center [1111, 483] width 94 height 34
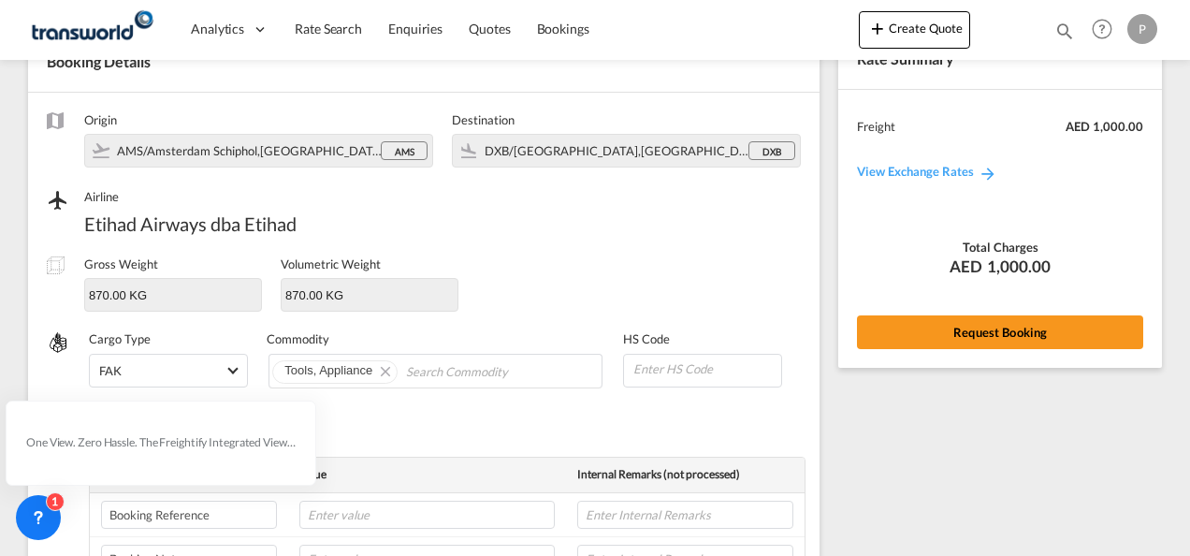
scroll to position [694, 0]
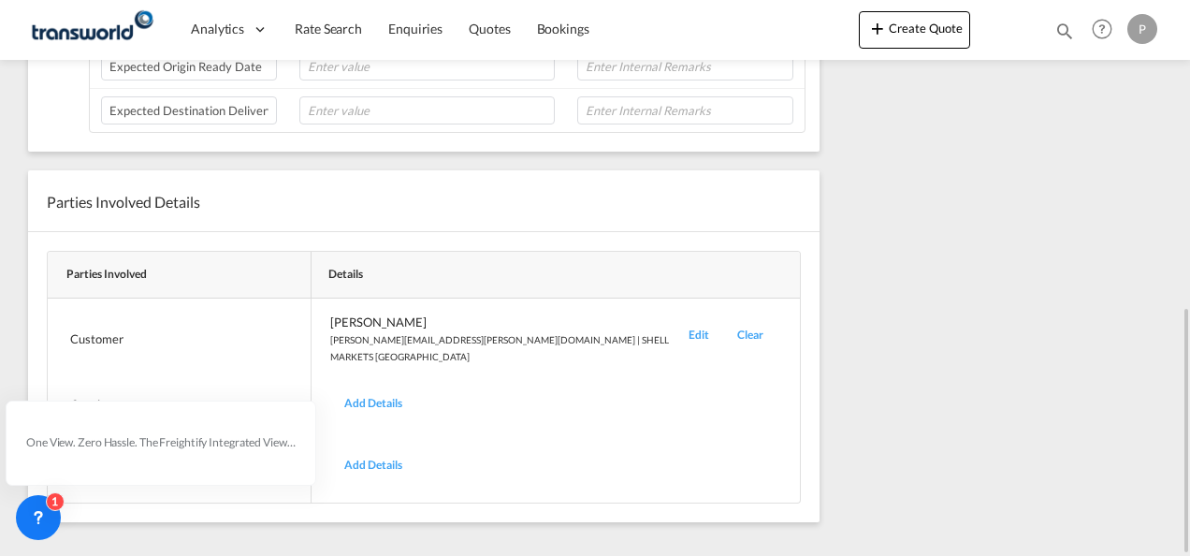
click at [674, 320] on div "Edit" at bounding box center [698, 338] width 49 height 51
click at [674, 324] on div "Edit" at bounding box center [698, 338] width 49 height 51
click at [674, 325] on div "Edit" at bounding box center [698, 338] width 49 height 51
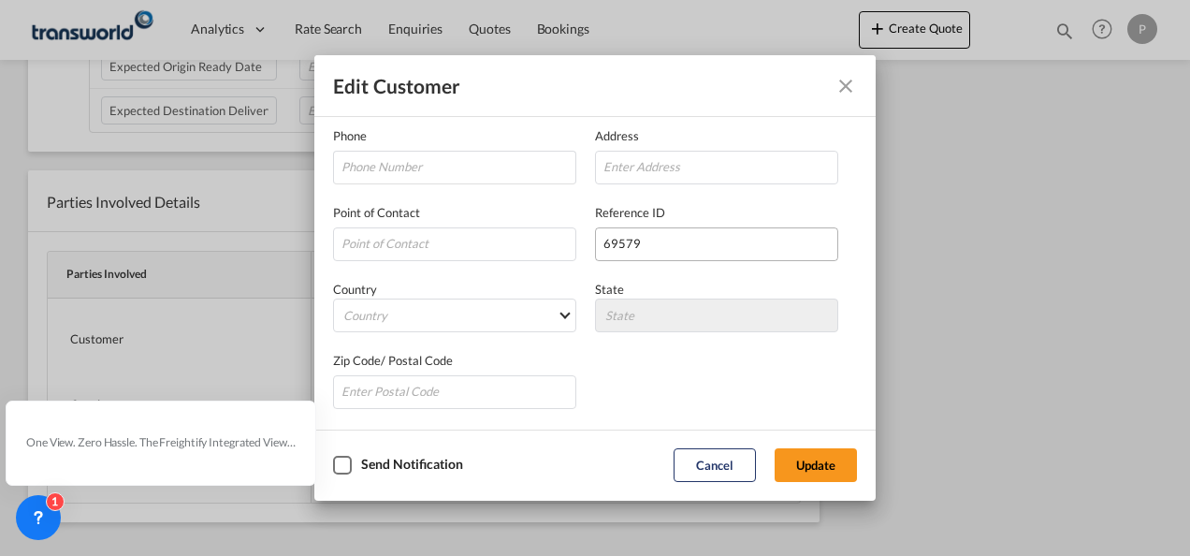
scroll to position [221, 0]
click at [812, 456] on button "Update" at bounding box center [816, 465] width 82 height 34
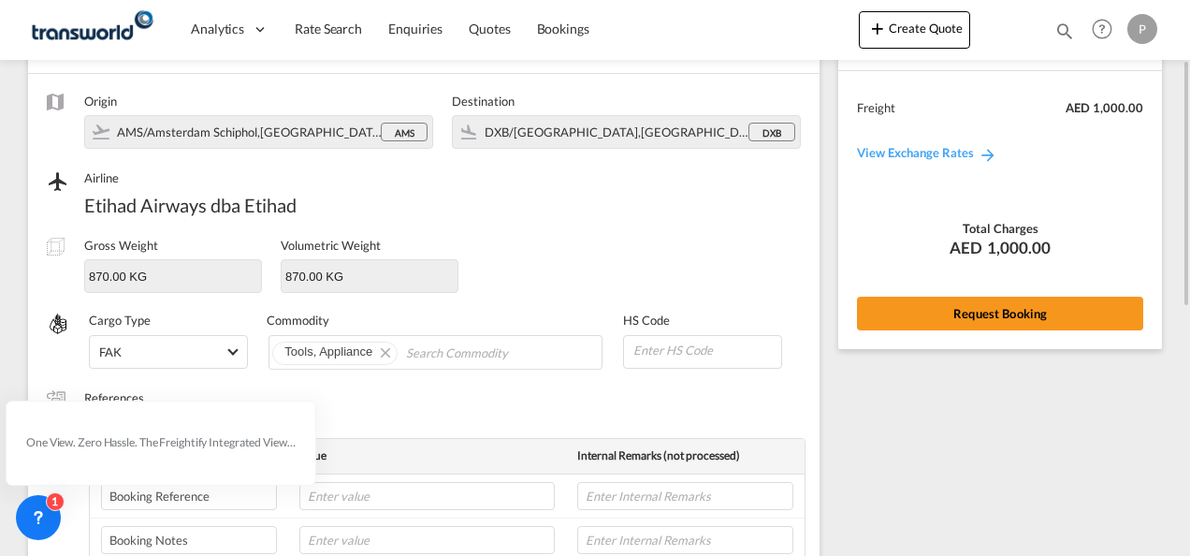
scroll to position [39, 0]
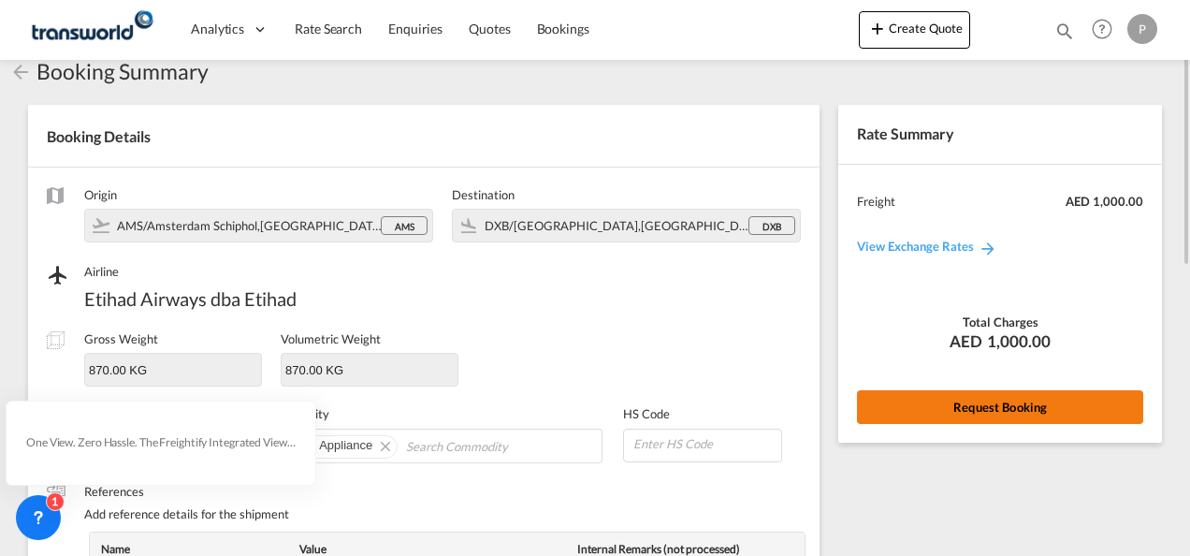
click at [993, 404] on button "Request Booking" at bounding box center [1000, 407] width 286 height 34
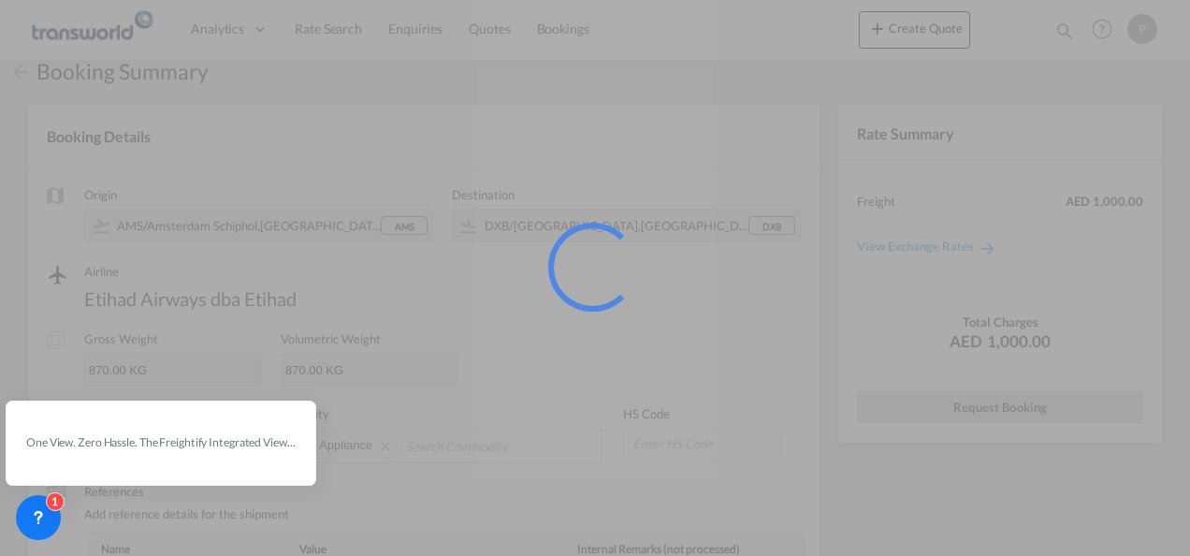
scroll to position [35, 0]
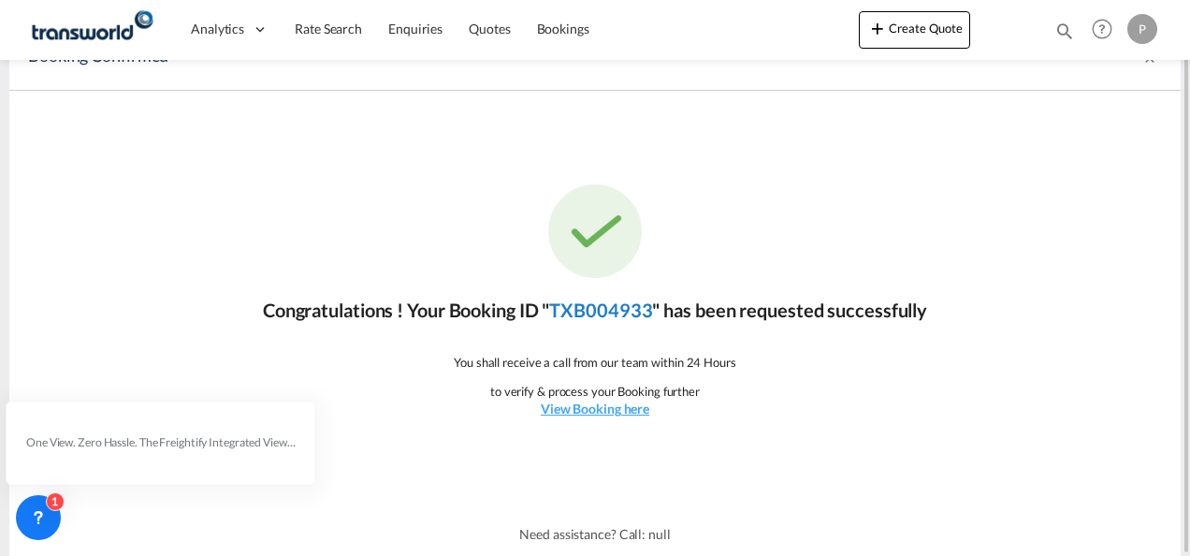
click at [593, 311] on link "TXB004933" at bounding box center [600, 309] width 103 height 22
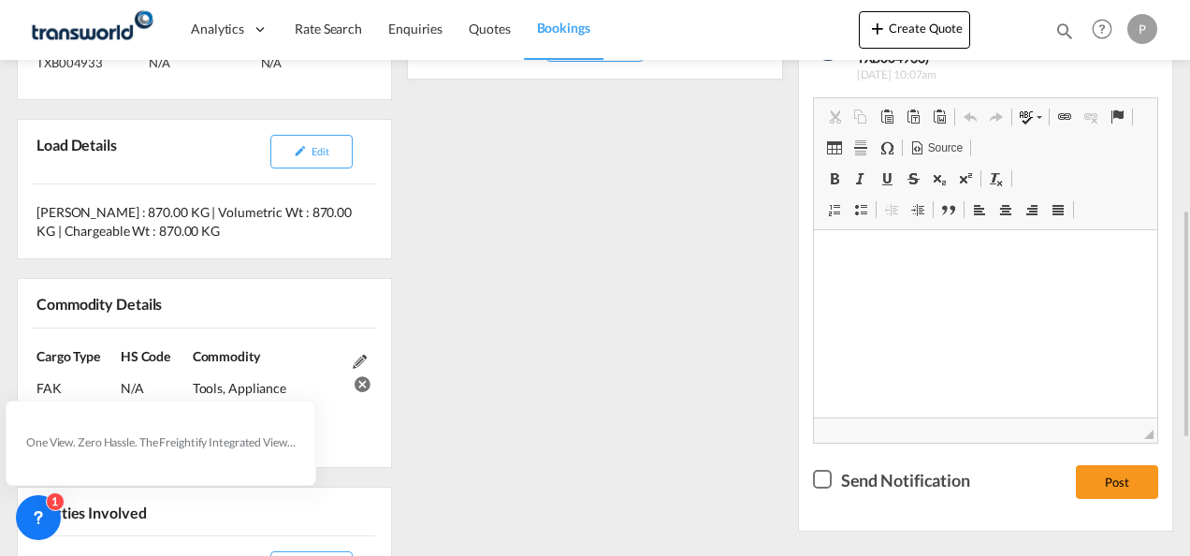
scroll to position [531, 0]
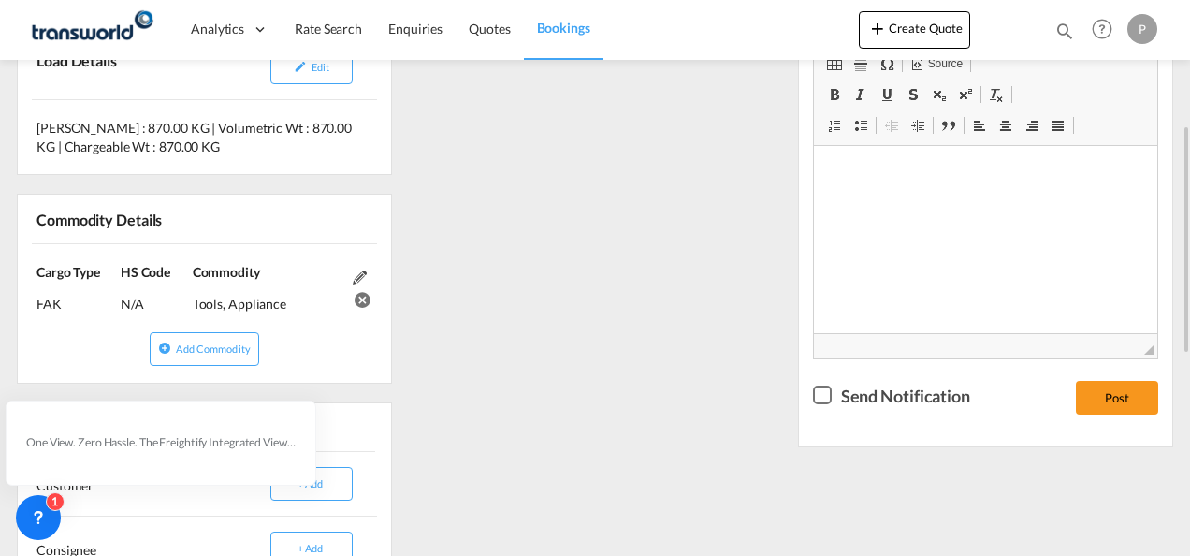
click at [724, 312] on div "References Inquiry No. N/A Quotation No. TXB000005030 Search Reference 15222690…" at bounding box center [594, 290] width 1171 height 985
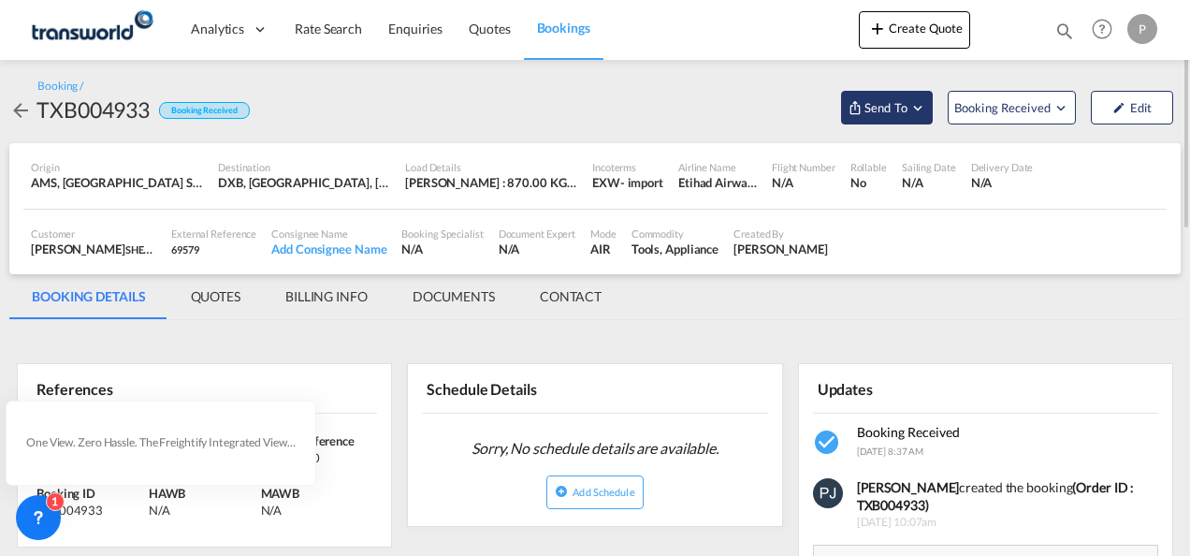
click at [921, 103] on md-icon "Open demo menu" at bounding box center [917, 107] width 17 height 17
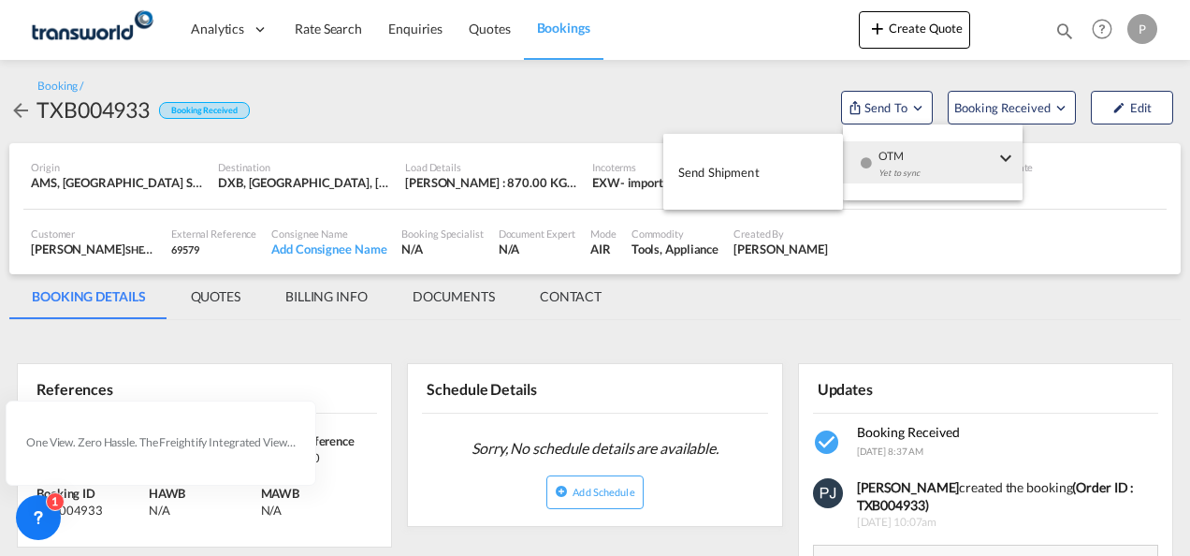
click at [732, 174] on span "Send Shipment" at bounding box center [718, 172] width 81 height 30
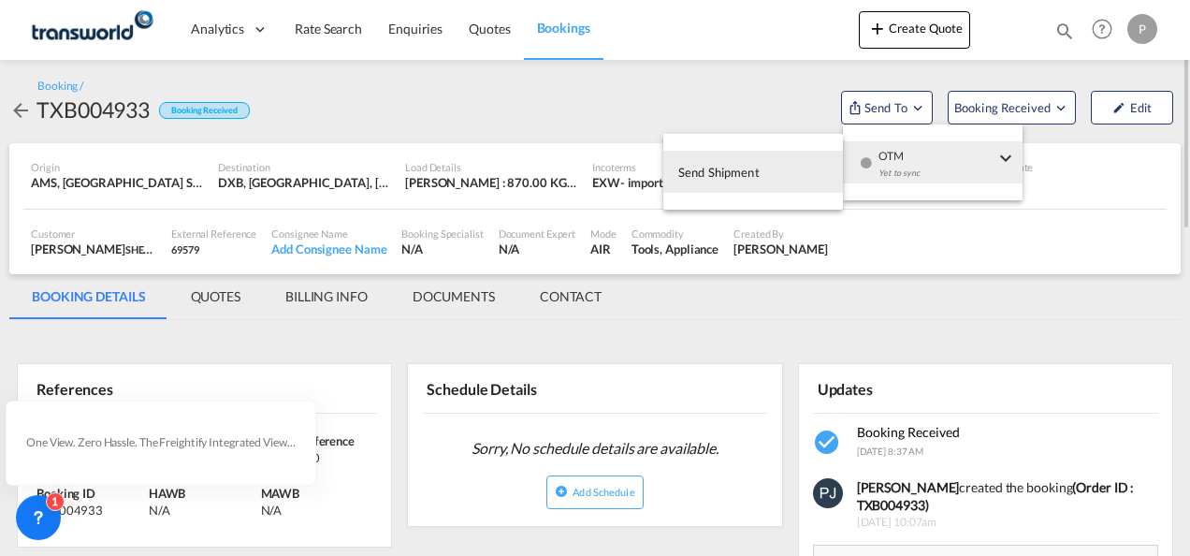
click at [732, 174] on div "Etihad Airways dba Etihad" at bounding box center [717, 182] width 79 height 17
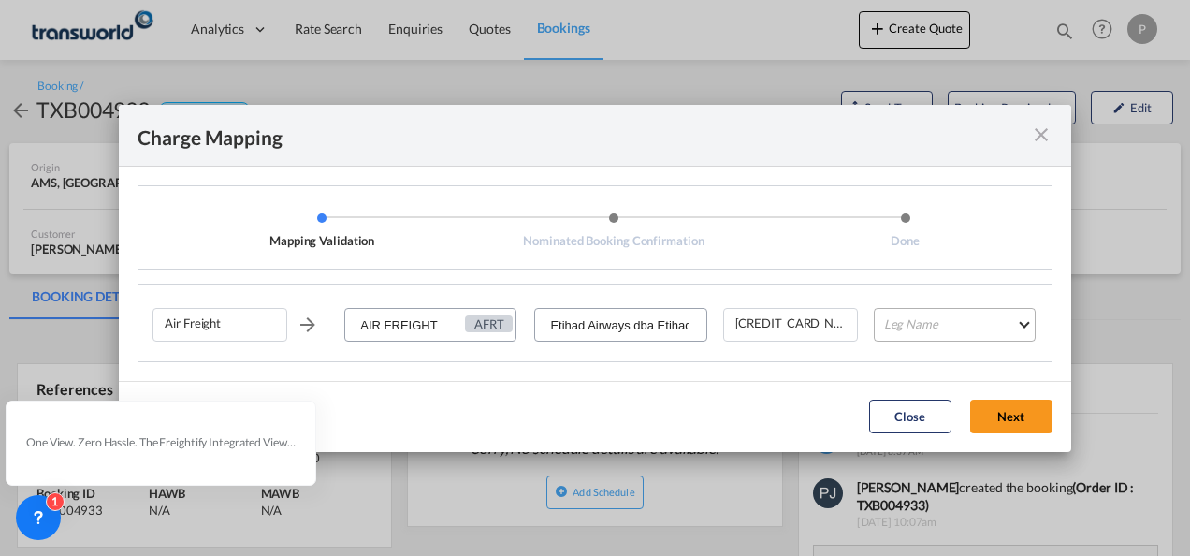
click at [925, 331] on md-select "Leg Name HANDLING ORIGIN HANDLING DESTINATION OTHERS TL PICK UP CUSTOMS ORIGIN …" at bounding box center [955, 325] width 162 height 34
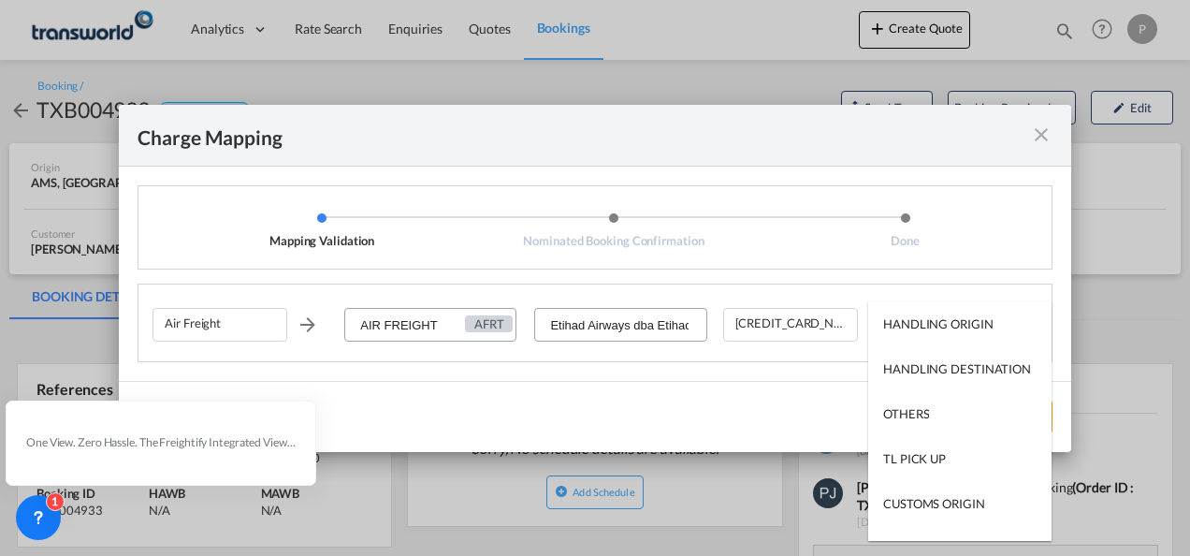
type md-option "HANDLING ORIGIN"
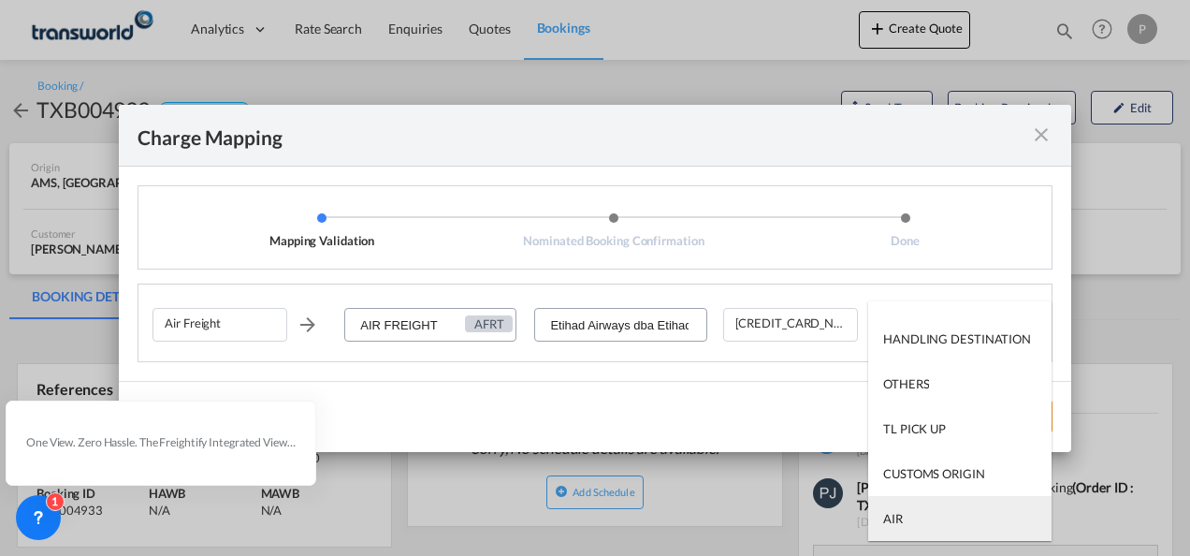
type md-option "AIR"
click at [935, 522] on md-option "AIR" at bounding box center [959, 518] width 183 height 45
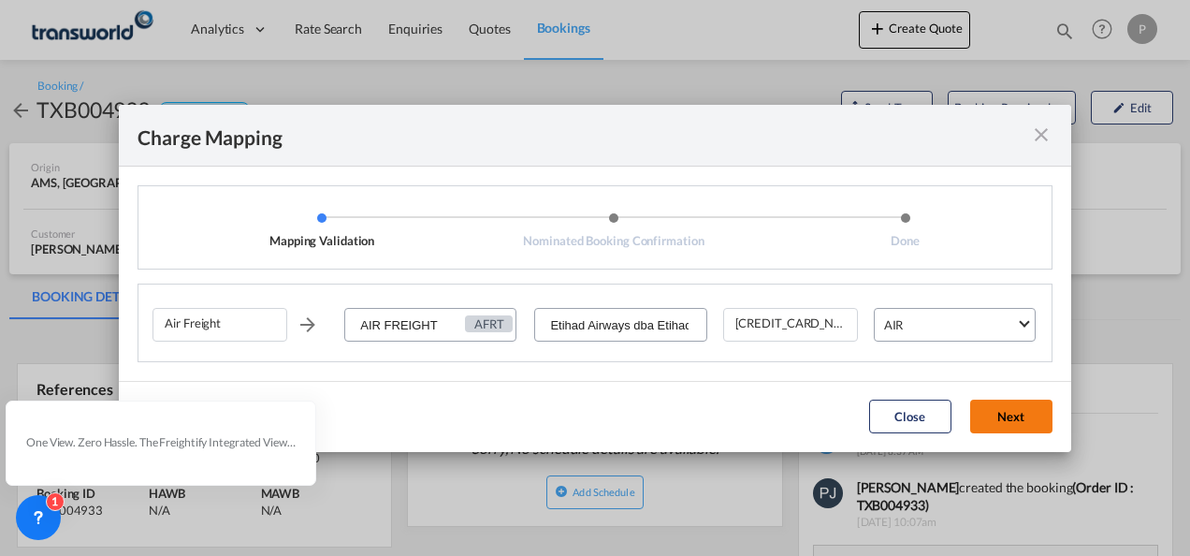
click at [1012, 411] on button "Next" at bounding box center [1011, 416] width 82 height 34
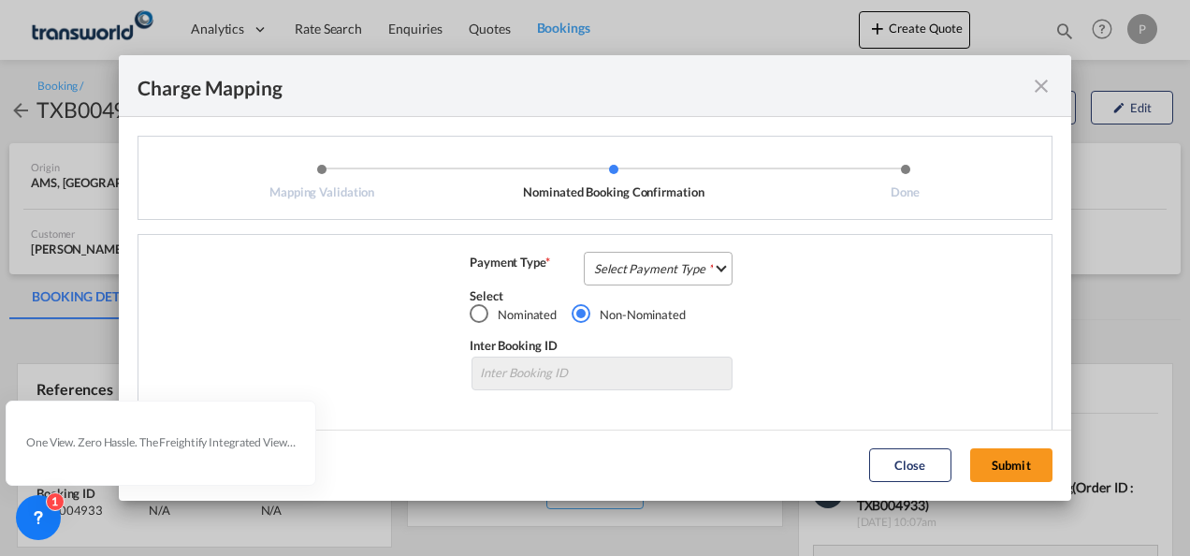
click at [651, 262] on md-select "Select Payment Type COLLECT PREPAID" at bounding box center [658, 269] width 149 height 34
click at [645, 268] on md-option "COLLECT" at bounding box center [656, 268] width 166 height 45
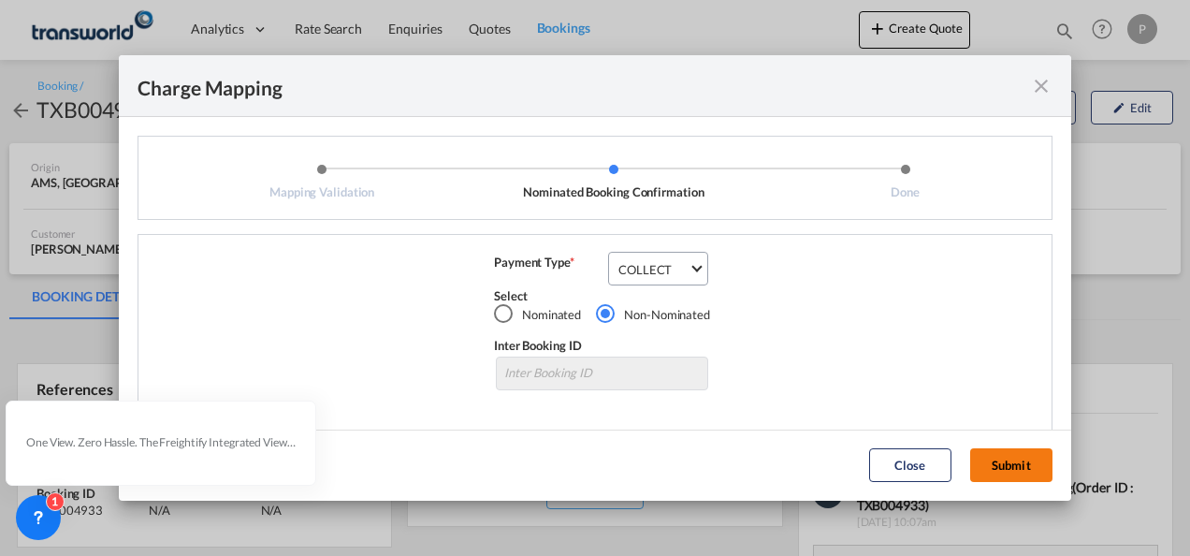
click at [1012, 460] on button "Submit" at bounding box center [1011, 465] width 82 height 34
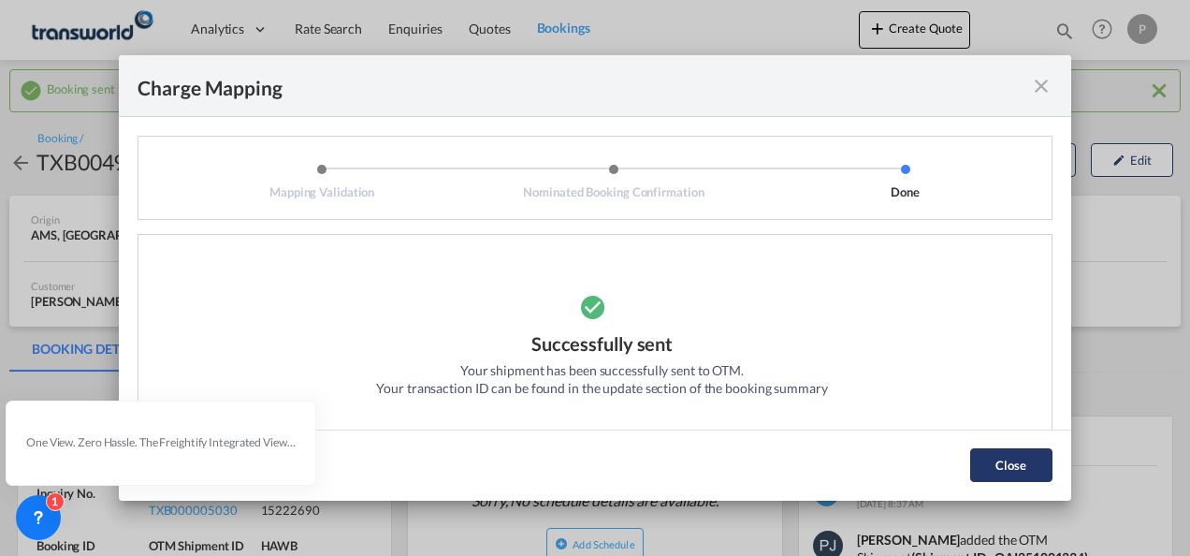
click at [1018, 463] on button "Close" at bounding box center [1011, 465] width 82 height 34
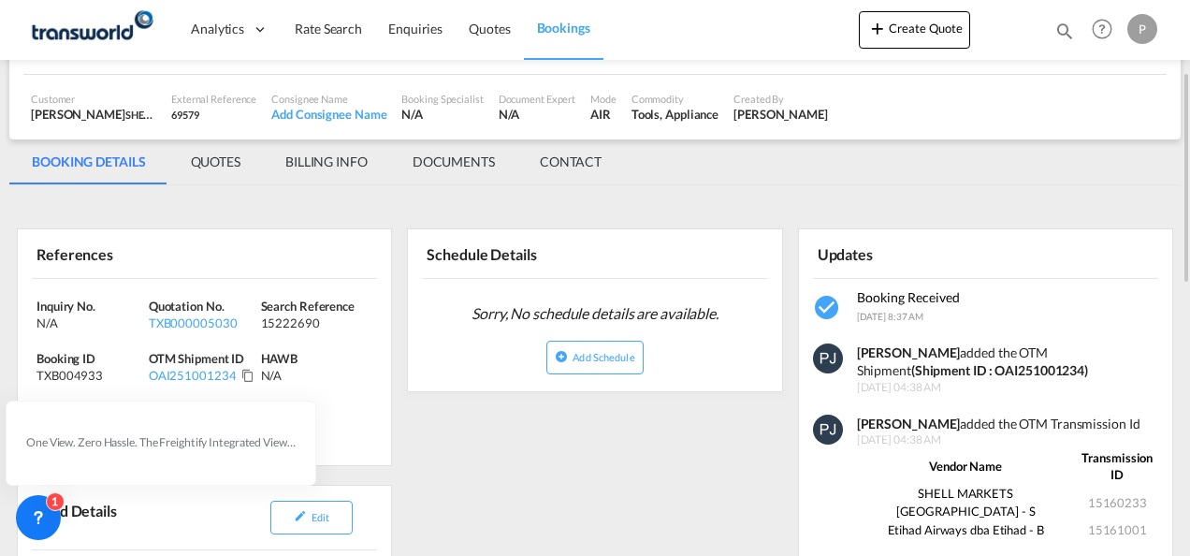
scroll to position [281, 0]
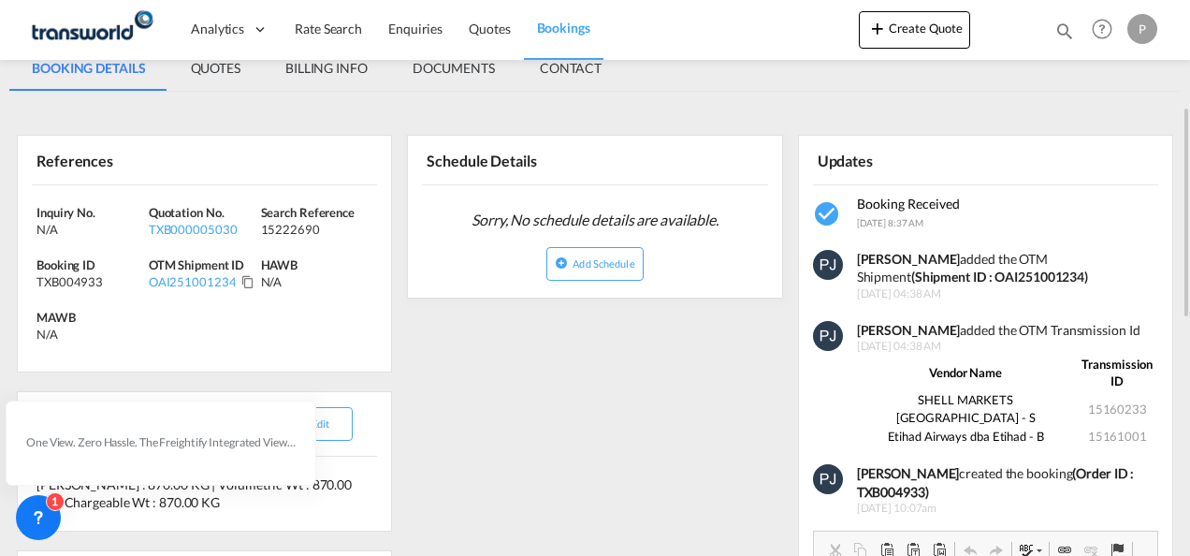
click at [36, 159] on div "References" at bounding box center [116, 159] width 169 height 33
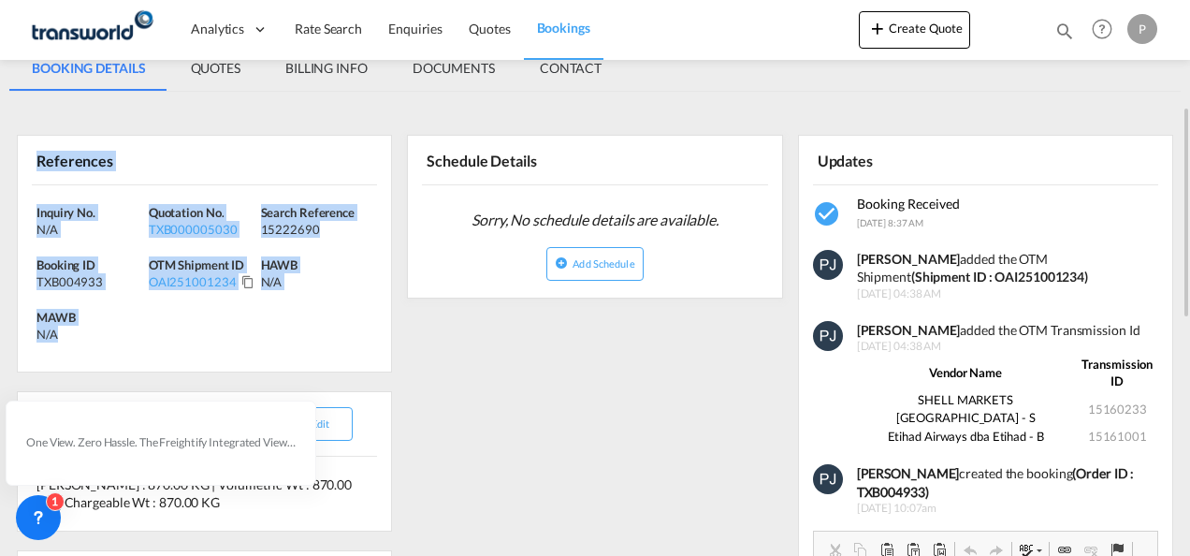
drag, startPoint x: 115, startPoint y: 223, endPoint x: 138, endPoint y: 335, distance: 114.7
click at [138, 335] on div "References Inquiry No. N/A Quotation No. TXB000005030 Search Reference 15222690…" at bounding box center [204, 254] width 375 height 238
copy div "References Inquiry No. N/A Quotation No. TXB000005030 Search Reference 15222690…"
